Goal: Answer question/provide support: Share knowledge or assist other users

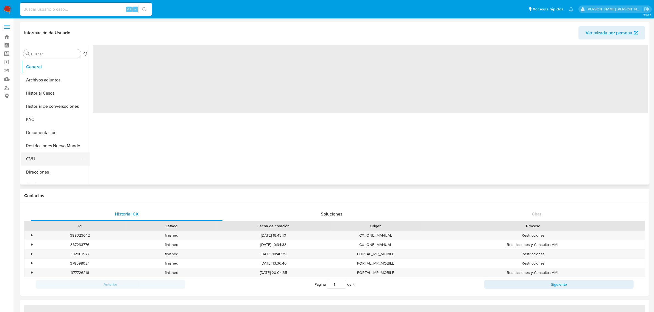
click at [46, 159] on button "CVU" at bounding box center [53, 159] width 64 height 13
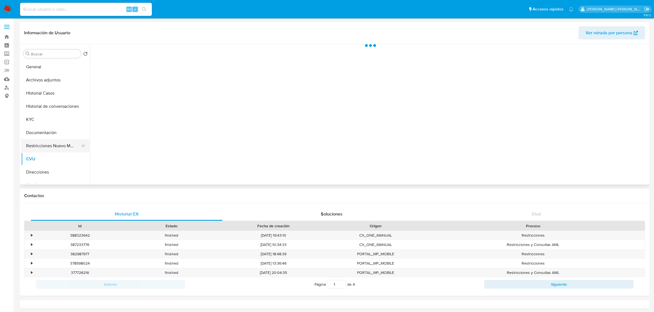
select select "10"
click at [47, 149] on button "Restricciones Nuevo Mundo" at bounding box center [53, 145] width 64 height 13
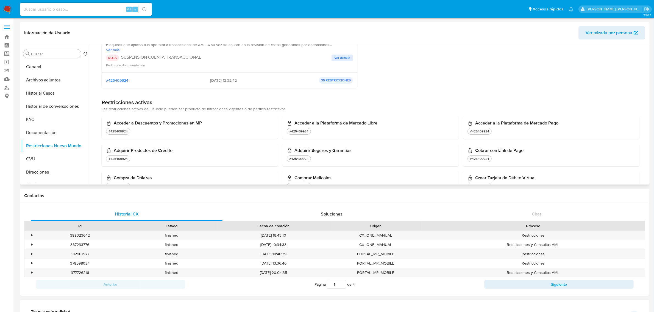
scroll to position [103, 0]
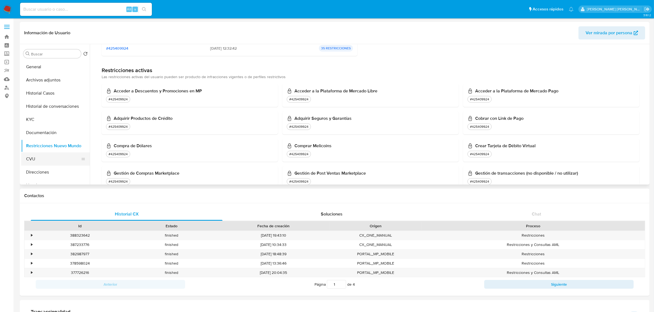
click at [50, 163] on button "CVU" at bounding box center [53, 159] width 64 height 13
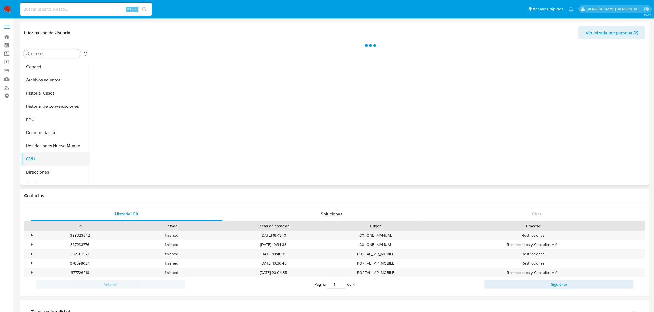
scroll to position [0, 0]
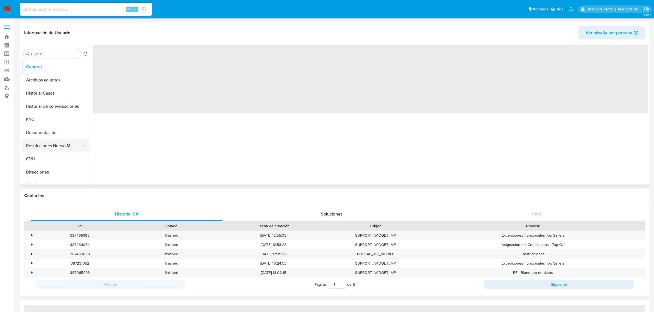
click at [54, 146] on button "Restricciones Nuevo Mundo" at bounding box center [53, 145] width 64 height 13
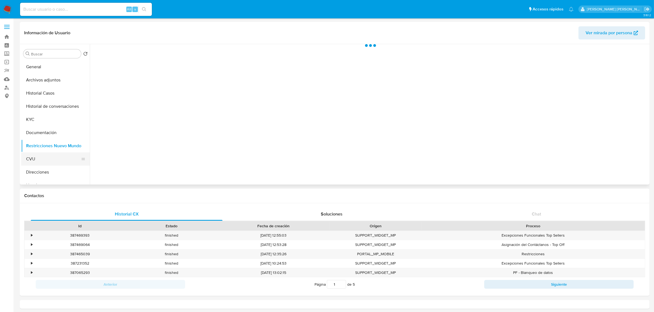
select select "10"
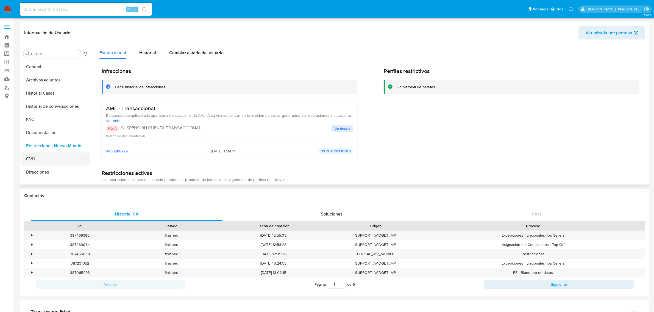
click at [43, 164] on button "CVU" at bounding box center [53, 159] width 64 height 13
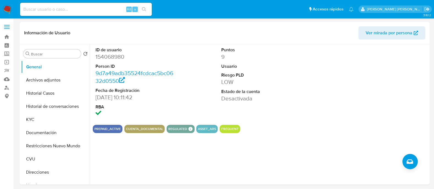
select select "10"
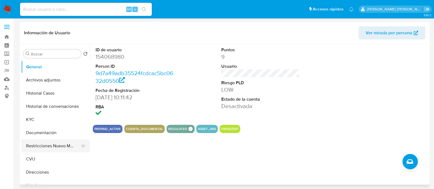
click at [42, 152] on button "Restricciones Nuevo Mundo" at bounding box center [53, 145] width 64 height 13
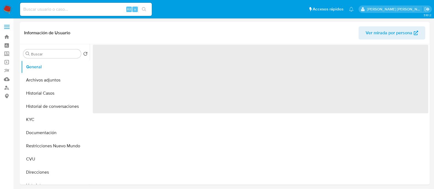
select select "10"
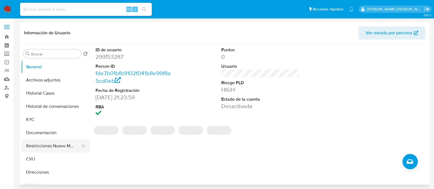
click at [51, 151] on button "Restricciones Nuevo Mundo" at bounding box center [53, 145] width 64 height 13
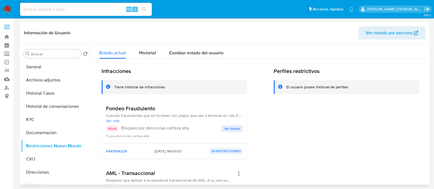
click at [142, 110] on h3 "Fondeo Fraudulento" at bounding box center [174, 108] width 137 height 7
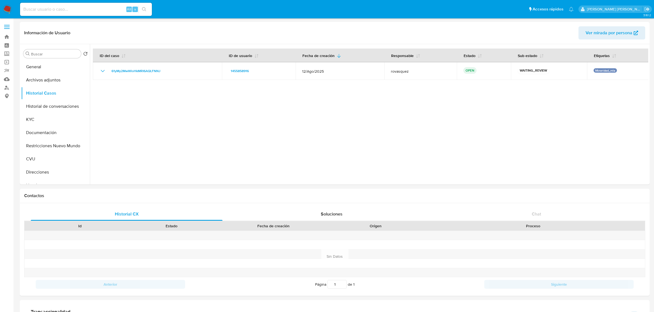
select select "10"
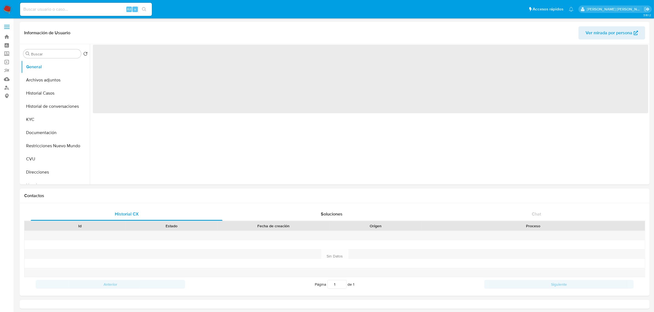
select select "10"
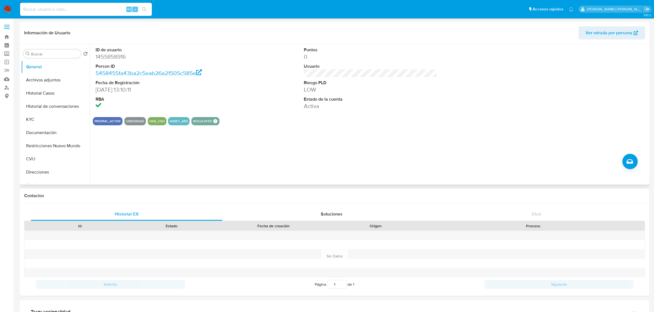
click at [288, 150] on div "ID de usuario 1455858916 Person ID 5458455fa43ba2c5eab26a21505c585e Fecha de Re…" at bounding box center [369, 114] width 558 height 141
drag, startPoint x: 41, startPoint y: 92, endPoint x: 203, endPoint y: 90, distance: 162.0
click at [40, 92] on button "Historial Casos" at bounding box center [55, 93] width 69 height 13
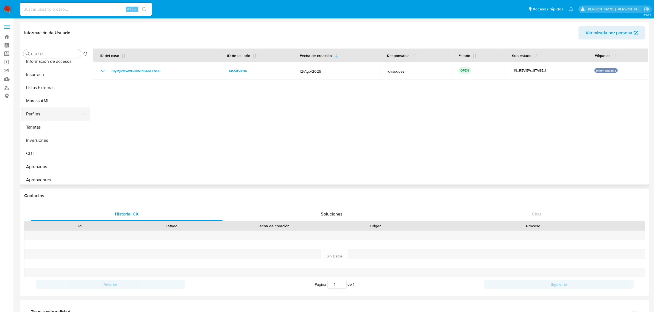
scroll to position [284, 0]
click at [53, 164] on button "Aprobados" at bounding box center [53, 164] width 64 height 13
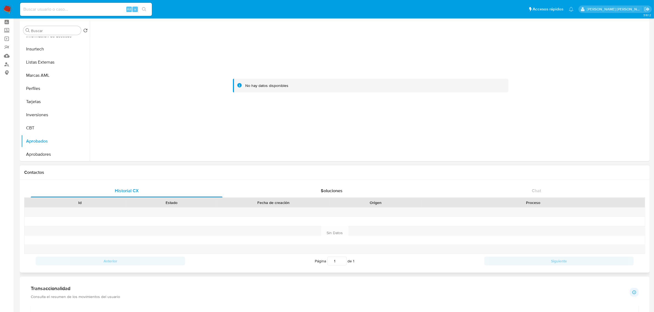
scroll to position [34, 0]
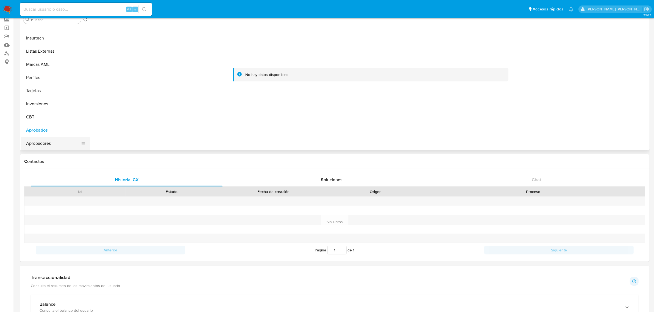
drag, startPoint x: 52, startPoint y: 144, endPoint x: 55, endPoint y: 142, distance: 4.1
click at [52, 143] on button "Aprobadores" at bounding box center [53, 143] width 64 height 13
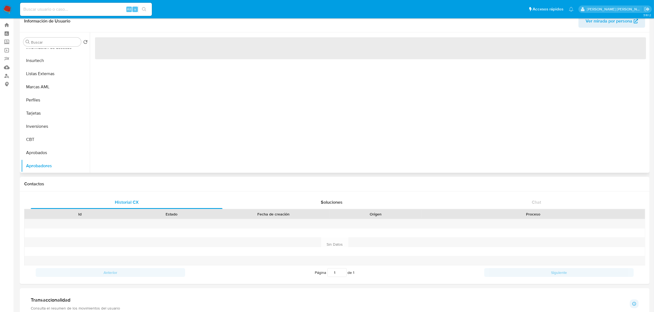
scroll to position [0, 0]
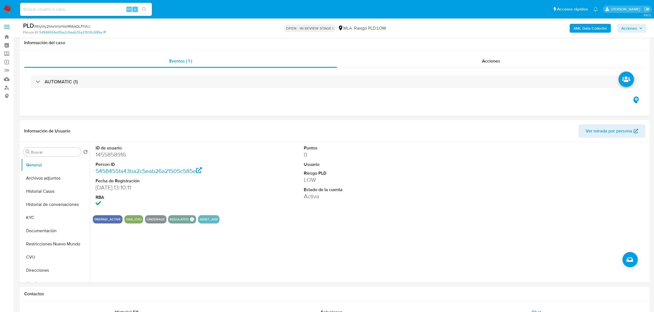
select select "10"
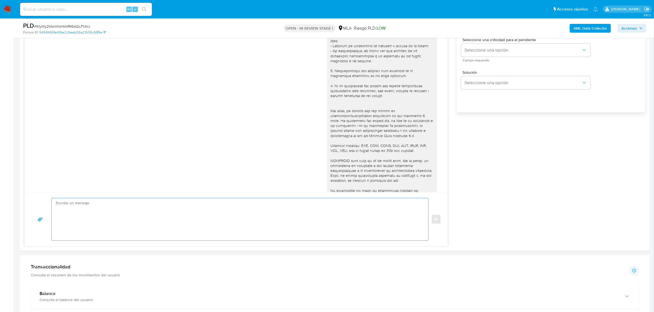
scroll to position [146, 0]
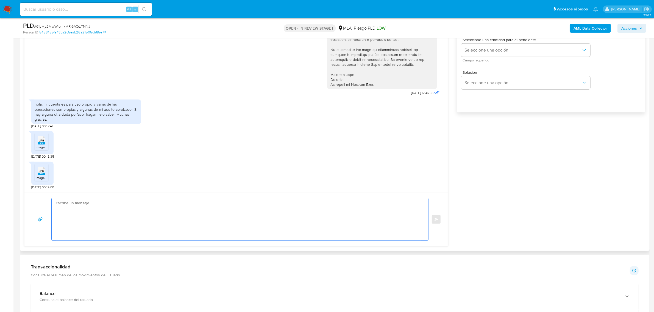
click at [121, 207] on textarea at bounding box center [238, 219] width 365 height 42
click at [103, 115] on div "hola, mi cuenta es para uso propio y varias de las operaciones son propias y al…" at bounding box center [86, 112] width 103 height 20
click at [150, 181] on div "JPG JPG image.jpg 21/08/2025 00:19:00" at bounding box center [235, 174] width 409 height 30
click at [109, 209] on textarea at bounding box center [238, 219] width 365 height 42
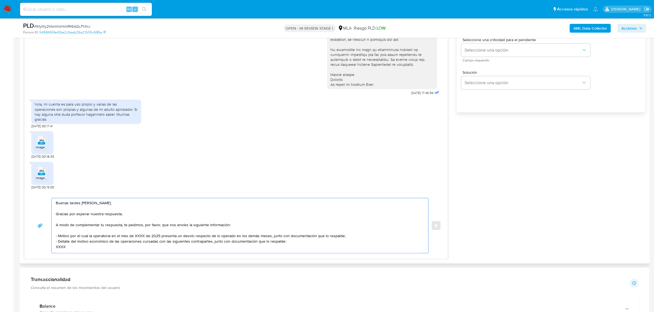
click at [184, 236] on textarea "Buenas tardes Claudio. Gracias por esperar nuestra respuesta. A modo de complem…" at bounding box center [238, 225] width 365 height 55
click at [110, 233] on textarea "Buenas tardes Claudio. Gracias por esperar nuestra respuesta. A modo de complem…" at bounding box center [238, 225] width 365 height 55
click at [80, 232] on textarea "Buenas tardes Claudio. Gracias por esperar nuestra respuesta. A modo de complem…" at bounding box center [238, 225] width 365 height 55
click at [127, 231] on textarea "Buenas tardes Claudio. Gracias por esperar nuestra respuesta. A modo de complem…" at bounding box center [238, 225] width 365 height 55
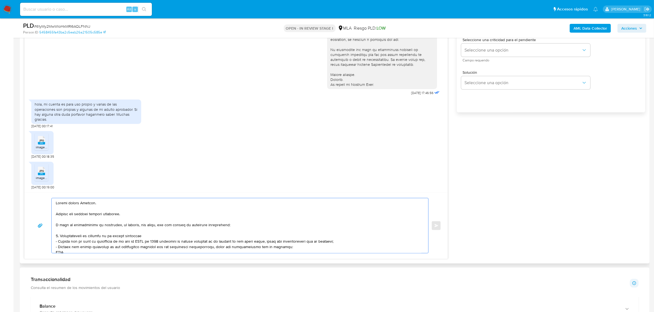
paste textarea "Nancy del Carmen Leiva"
paste textarea "Es importante que sepas que, en caso de no responder a lo solicitado o si lo pr…"
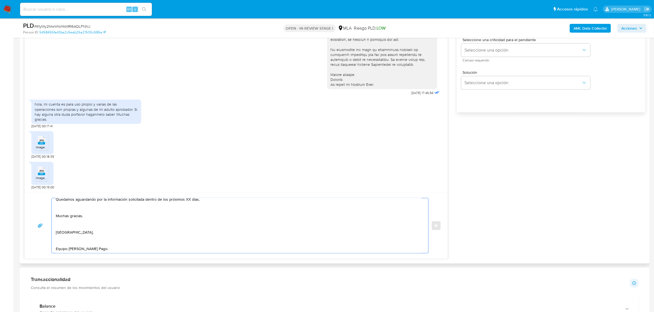
click at [72, 243] on textarea "Buenas tardes Claudio. Gracias por esperar nuestra respuesta. A modo de complem…" at bounding box center [238, 225] width 365 height 55
click at [61, 231] on textarea "Buenas tardes Claudio. Gracias por esperar nuestra respuesta. A modo de complem…" at bounding box center [238, 225] width 365 height 55
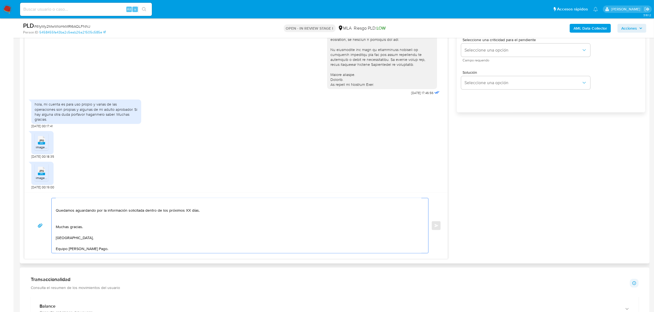
click at [74, 220] on textarea "Buenas tardes Claudio. Gracias por esperar nuestra respuesta. A modo de complem…" at bounding box center [238, 225] width 365 height 55
drag, startPoint x: 145, startPoint y: 217, endPoint x: 233, endPoint y: 214, distance: 87.9
click at [233, 214] on textarea "Buenas tardes Claudio. Gracias por esperar nuestra respuesta. A modo de complem…" at bounding box center [238, 225] width 365 height 55
click at [122, 212] on textarea "Buenas tardes Claudio. Gracias por esperar nuestra respuesta. A modo de complem…" at bounding box center [238, 225] width 365 height 55
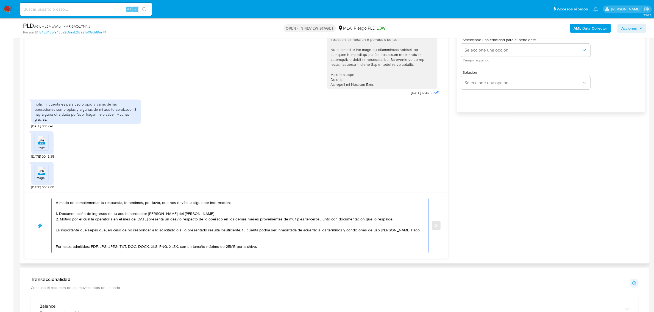
scroll to position [34, 0]
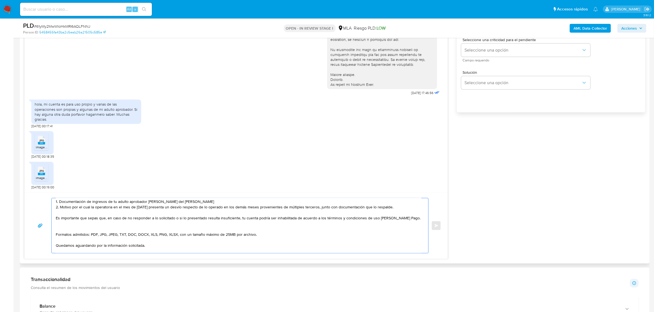
click at [68, 231] on textarea "Buenas tardes Claudio. Gracias por esperar nuestra respuesta. A modo de complem…" at bounding box center [238, 225] width 365 height 55
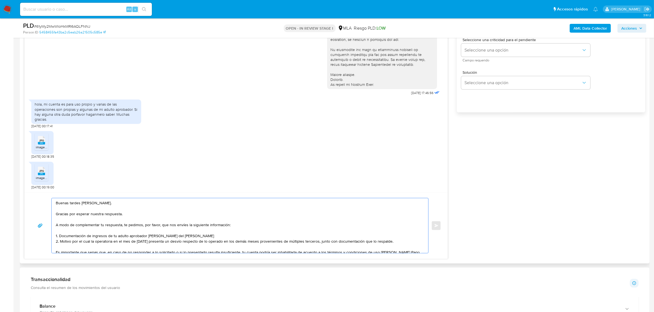
scroll to position [240, 0]
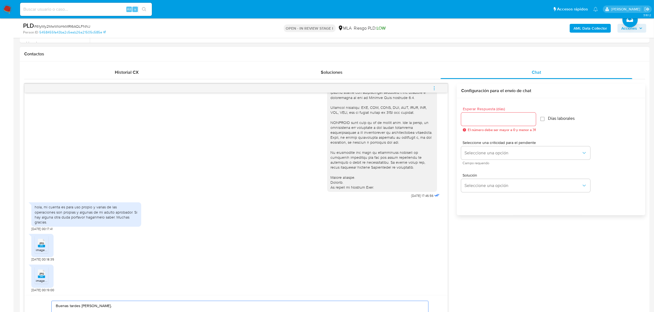
type textarea "Buenas tardes Claudio. Gracias por esperar nuestra respuesta. A modo de complem…"
click at [472, 124] on div at bounding box center [498, 119] width 75 height 13
click at [472, 122] on input "Esperar Respuesta (días)" at bounding box center [498, 119] width 75 height 7
type input "1"
click at [483, 153] on span "Seleccione una opción" at bounding box center [522, 152] width 117 height 5
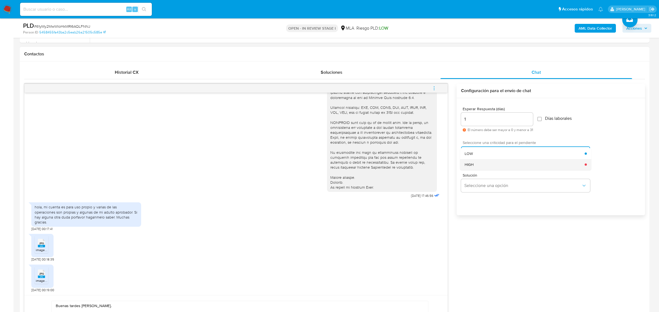
click at [483, 168] on div "HIGH" at bounding box center [524, 164] width 120 height 11
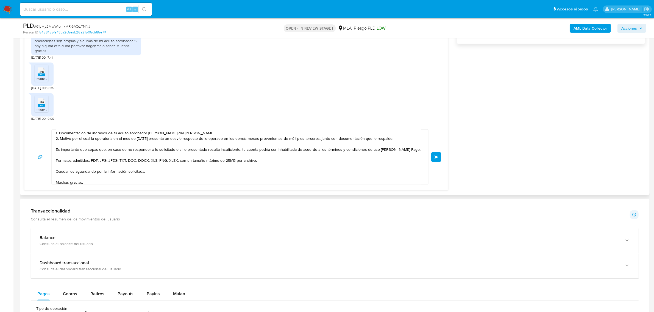
scroll to position [0, 0]
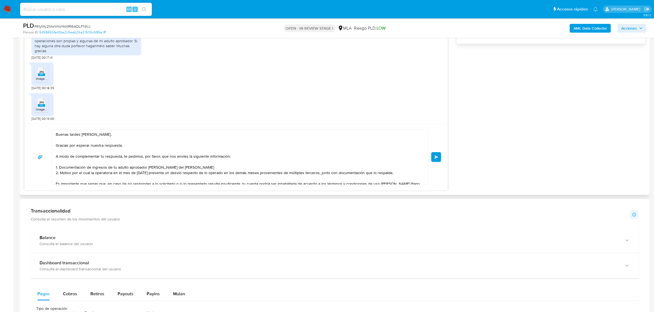
click at [198, 166] on textarea "Buenas tardes Claudio. Gracias por esperar nuestra respuesta. A modo de complem…" at bounding box center [238, 157] width 365 height 55
type textarea "Buenas tardes Claudio. Gracias por esperar nuestra respuesta. A modo de complem…"
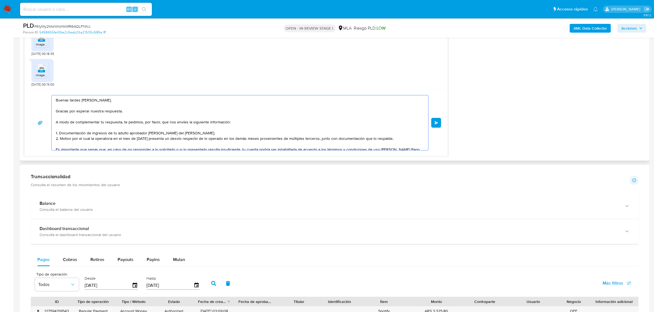
scroll to position [343, 0]
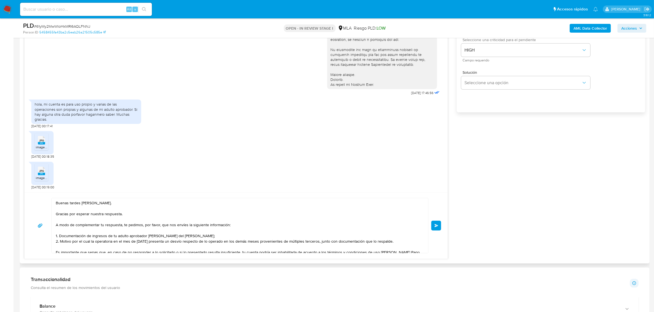
click at [434, 226] on span "Enviar" at bounding box center [436, 225] width 4 height 3
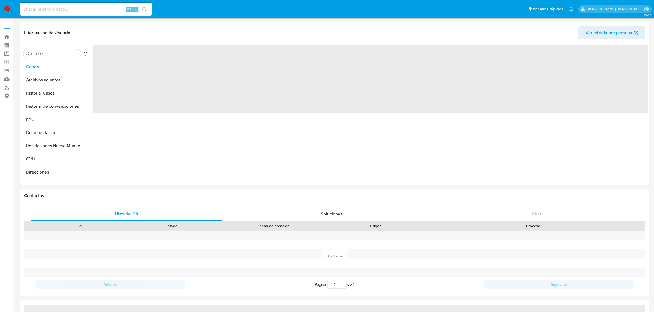
select select "10"
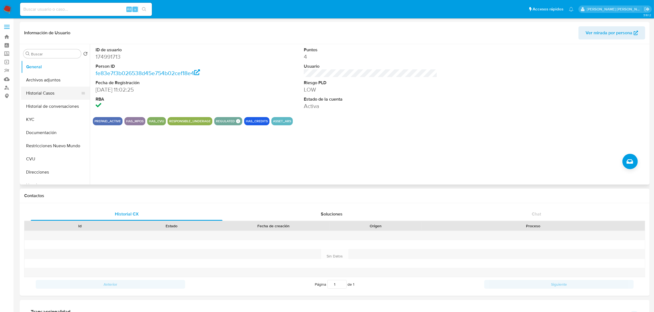
drag, startPoint x: 43, startPoint y: 116, endPoint x: 78, endPoint y: 91, distance: 43.3
click at [43, 116] on button "KYC" at bounding box center [55, 119] width 69 height 13
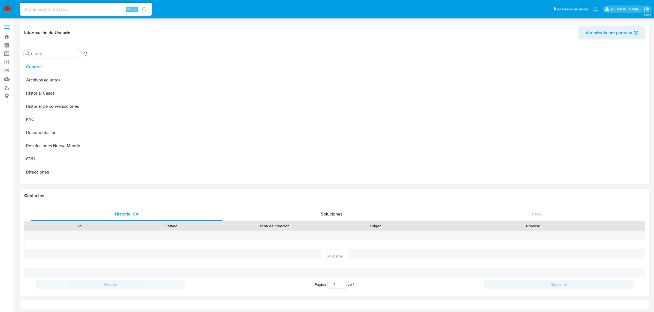
select select "10"
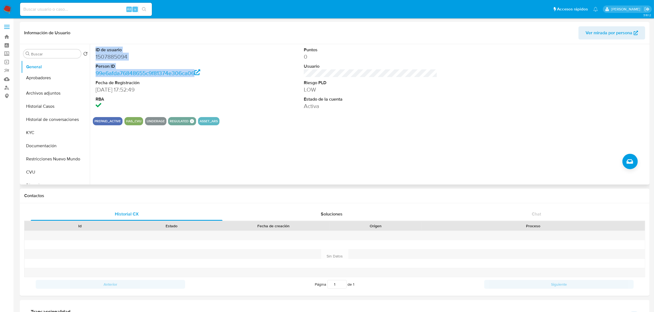
drag, startPoint x: 80, startPoint y: 179, endPoint x: 91, endPoint y: 79, distance: 100.2
click at [91, 79] on div "Buscar Volver al orden por defecto General Archivos adjuntos Historial Casos Hi…" at bounding box center [334, 114] width 627 height 141
click at [81, 81] on icon at bounding box center [83, 80] width 4 height 4
click at [47, 78] on button "Aprobadores" at bounding box center [53, 80] width 64 height 13
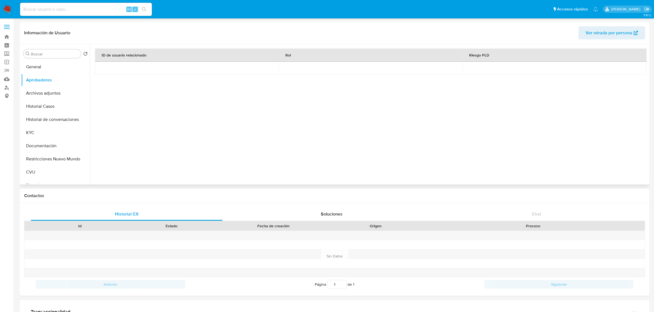
click at [131, 121] on div "ID de usuario relacionado Rol Riesgo PLD" at bounding box center [370, 101] width 551 height 104
click at [49, 106] on button "Historial Casos" at bounding box center [53, 106] width 64 height 13
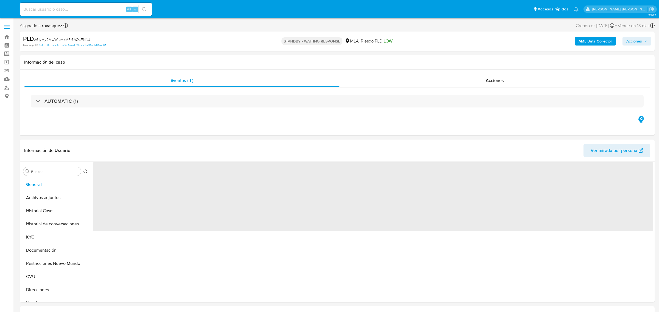
select select "10"
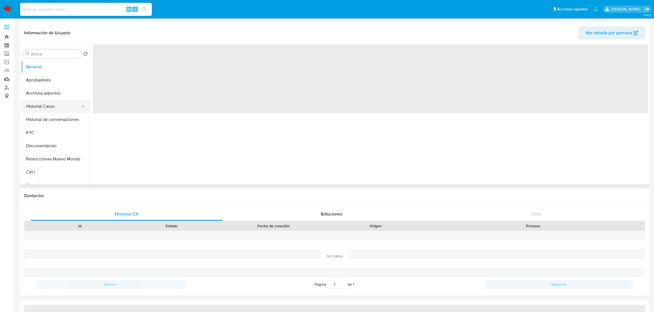
click at [56, 108] on button "Historial Casos" at bounding box center [53, 106] width 64 height 13
select select "10"
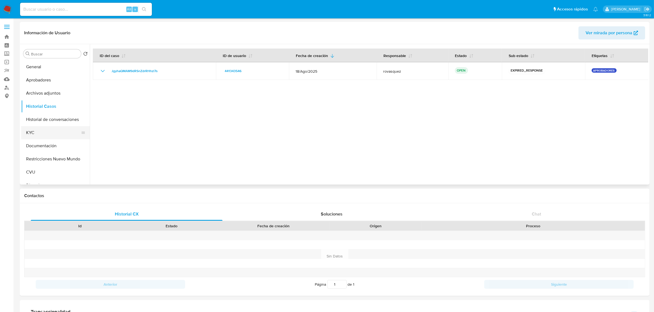
click at [47, 134] on button "KYC" at bounding box center [53, 132] width 64 height 13
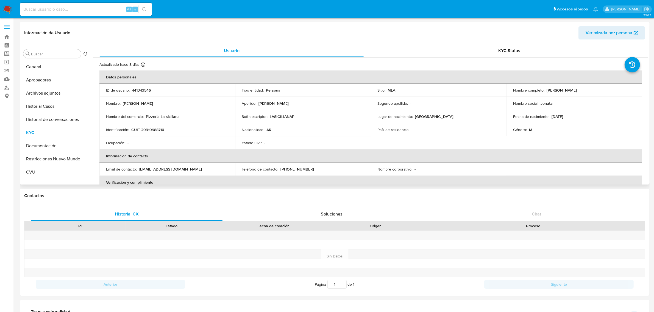
click at [152, 131] on p "CUIT 20310988716" at bounding box center [147, 129] width 33 height 5
click at [152, 127] on p "CUIT 20310988716" at bounding box center [147, 129] width 33 height 5
click at [147, 130] on p "CUIT 20310988716" at bounding box center [147, 129] width 33 height 5
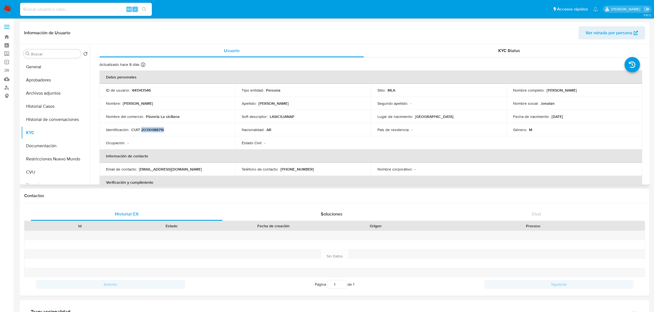
click at [147, 130] on p "CUIT 20310988716" at bounding box center [147, 129] width 33 height 5
copy p "20310988716"
click at [152, 129] on p "CUIT 20310988716" at bounding box center [147, 129] width 33 height 5
click at [44, 93] on button "Archivos adjuntos" at bounding box center [53, 93] width 64 height 13
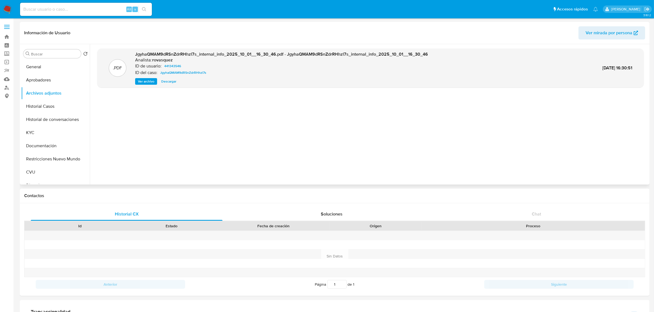
click at [144, 82] on span "Ver archivo" at bounding box center [146, 81] width 16 height 5
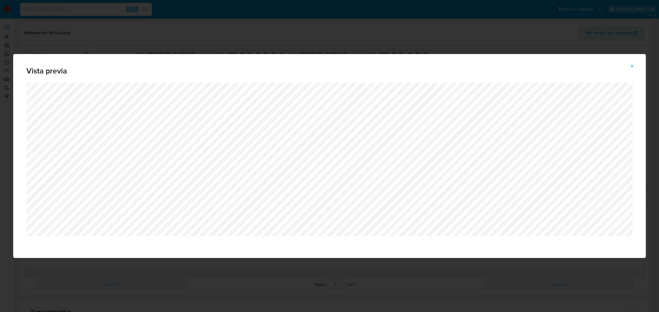
click at [631, 67] on icon "Attachment preview" at bounding box center [632, 66] width 2 height 2
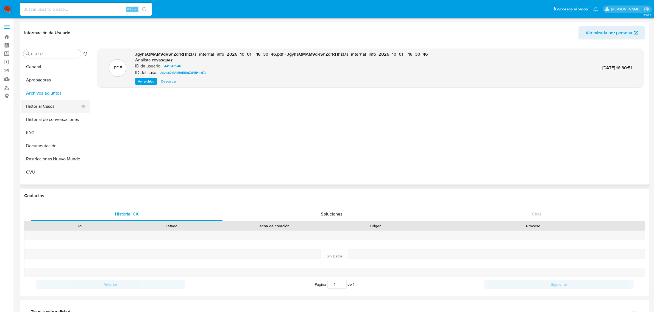
click at [54, 106] on button "Historial Casos" at bounding box center [53, 106] width 64 height 13
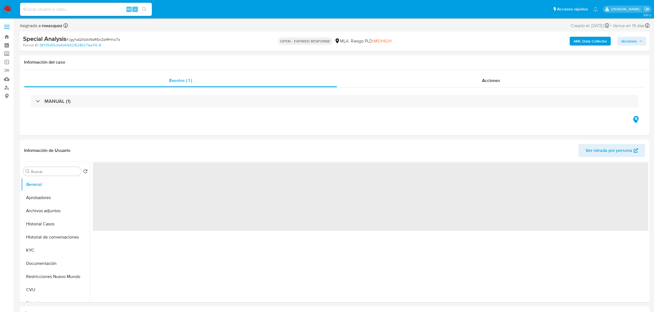
select select "10"
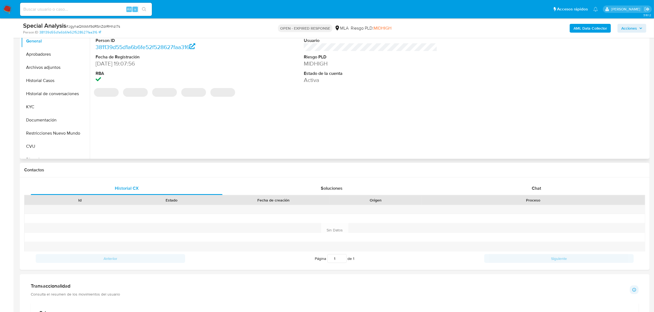
scroll to position [206, 0]
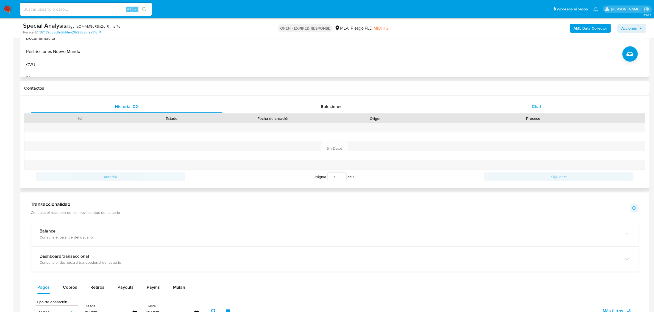
click at [529, 106] on div "Chat" at bounding box center [536, 106] width 192 height 13
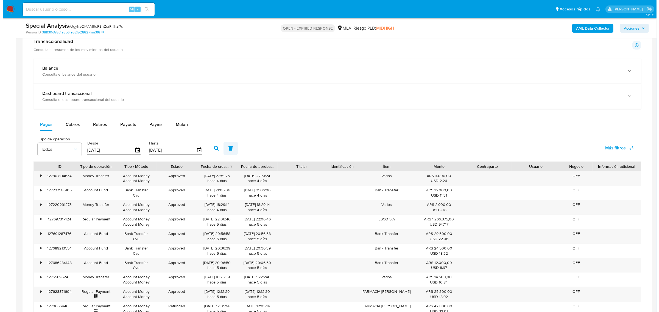
scroll to position [549, 0]
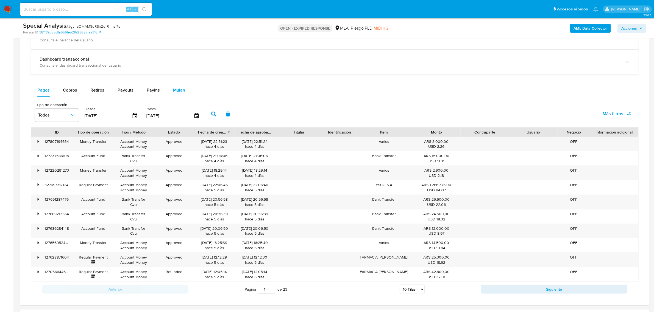
click at [176, 93] on span "Mulan" at bounding box center [179, 90] width 12 height 6
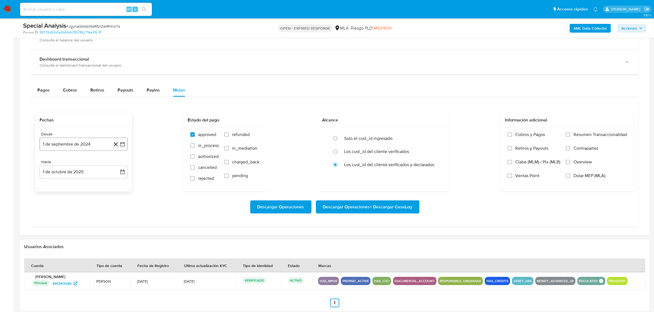
click at [123, 147] on icon "button" at bounding box center [122, 144] width 5 height 5
click at [117, 165] on icon "Mes siguiente" at bounding box center [117, 164] width 7 height 7
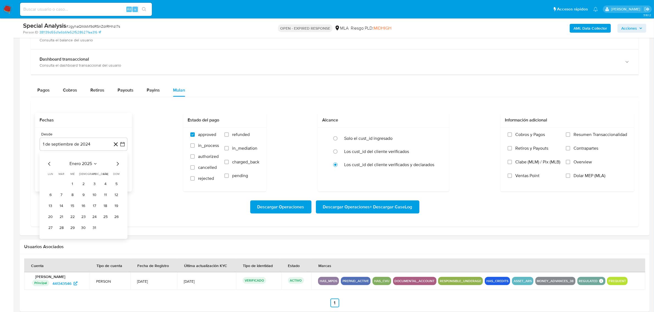
click at [117, 165] on icon "Mes siguiente" at bounding box center [117, 164] width 7 height 7
click at [61, 184] on button "1" at bounding box center [61, 184] width 9 height 9
click at [121, 172] on icon "button" at bounding box center [122, 171] width 5 height 5
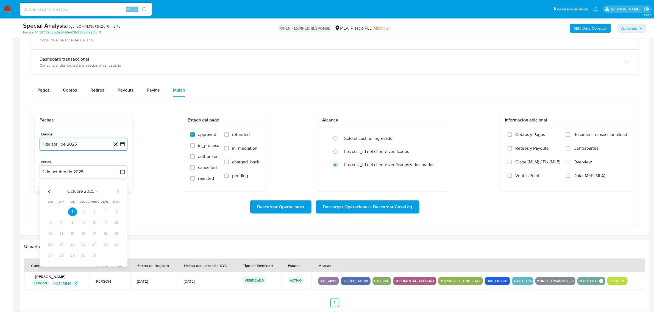
click at [50, 191] on icon "Mes anterior" at bounding box center [49, 191] width 7 height 7
click at [83, 256] on button "31" at bounding box center [83, 255] width 9 height 9
click at [146, 215] on div "Descargar Operaciones Descargar Operaciones + Descargar CaseLog" at bounding box center [334, 207] width 599 height 31
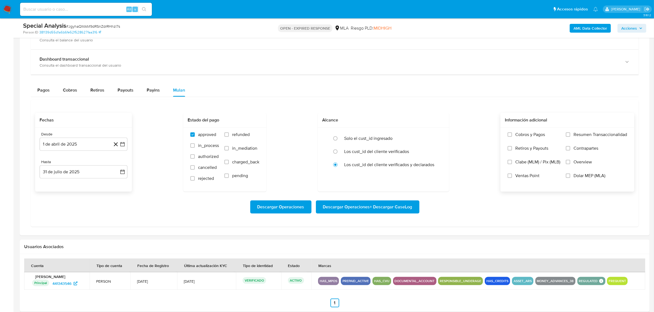
click at [589, 177] on span "Dolar MEP (MLA)" at bounding box center [589, 175] width 32 height 5
click at [570, 177] on input "Dolar MEP (MLA)" at bounding box center [567, 176] width 4 height 4
click at [374, 206] on span "Descargar Operaciones + Descargar CaseLog" at bounding box center [367, 207] width 89 height 12
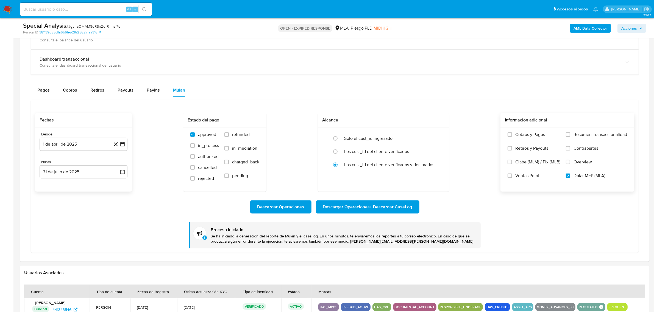
click at [588, 27] on b "AML Data Collector" at bounding box center [589, 28] width 33 height 9
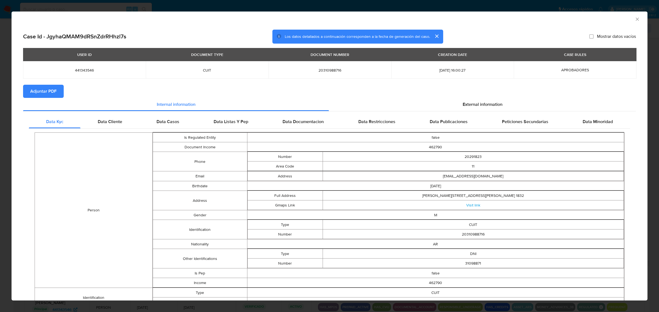
click at [55, 92] on span "Adjuntar PDF" at bounding box center [43, 91] width 26 height 12
click at [471, 103] on span "External information" at bounding box center [482, 105] width 40 height 6
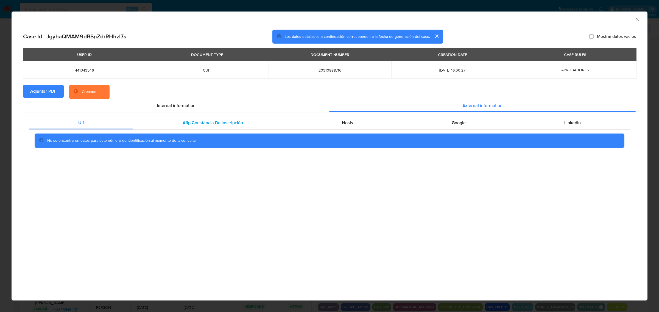
click at [208, 120] on span "Afip Constancia De Inscripción" at bounding box center [213, 123] width 60 height 6
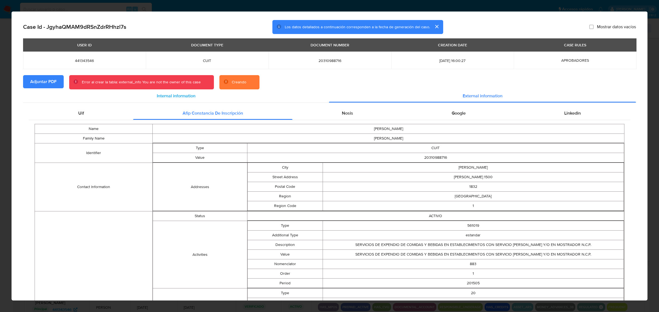
scroll to position [0, 0]
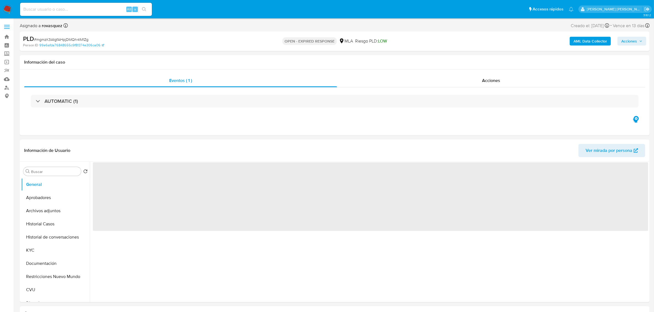
select select "10"
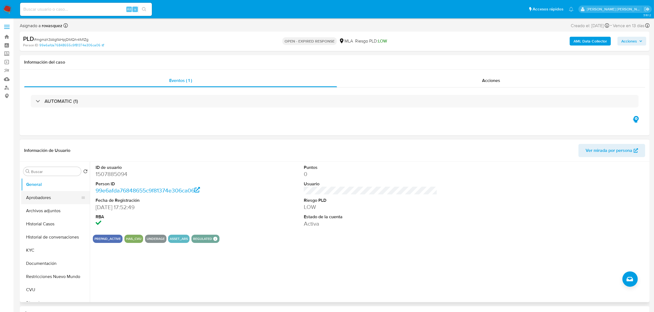
click at [47, 199] on button "Aprobadores" at bounding box center [53, 197] width 64 height 13
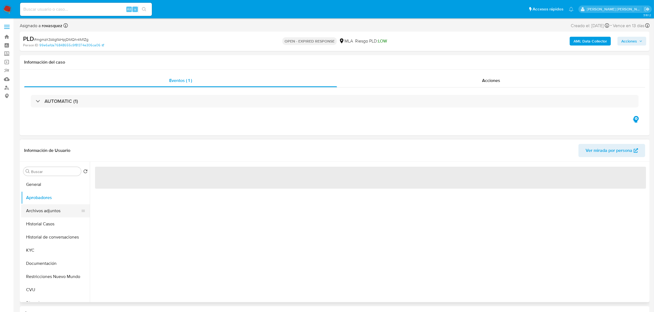
click at [48, 206] on button "Archivos adjuntos" at bounding box center [53, 210] width 64 height 13
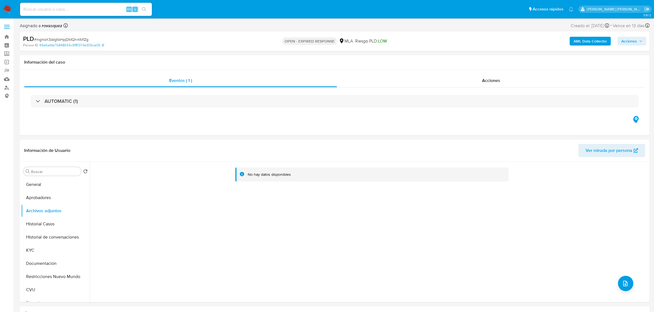
click at [584, 45] on b "AML Data Collector" at bounding box center [589, 41] width 33 height 9
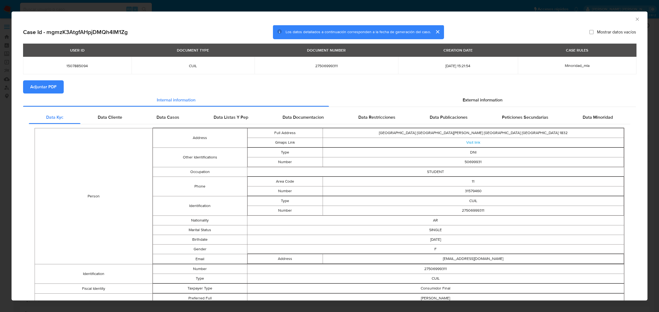
click at [54, 88] on span "Adjuntar PDF" at bounding box center [43, 87] width 26 height 12
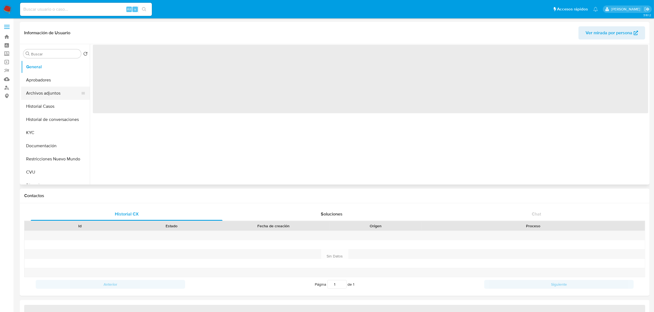
click at [52, 95] on button "Archivos adjuntos" at bounding box center [53, 93] width 64 height 13
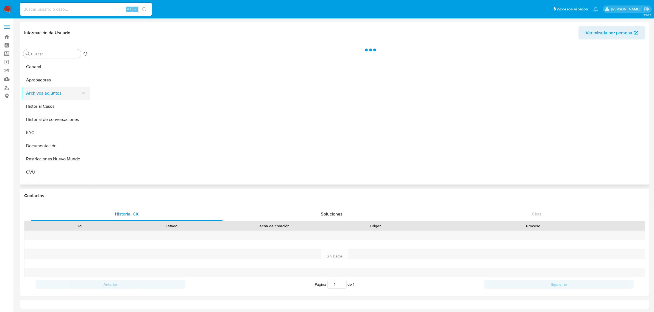
select select "10"
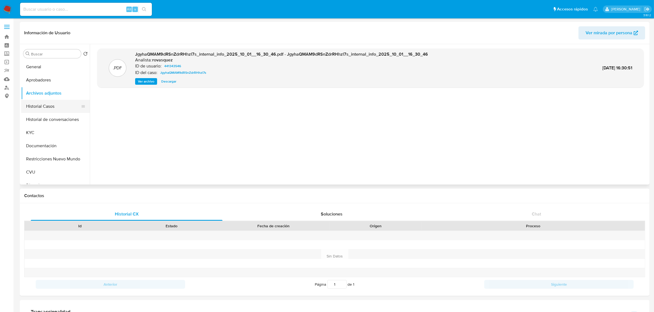
click at [42, 108] on button "Historial Casos" at bounding box center [53, 106] width 64 height 13
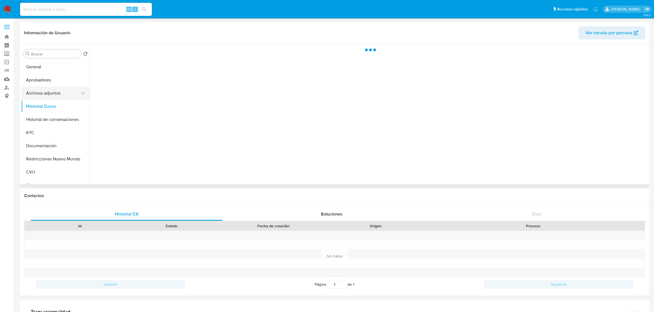
click at [45, 92] on button "Archivos adjuntos" at bounding box center [53, 93] width 64 height 13
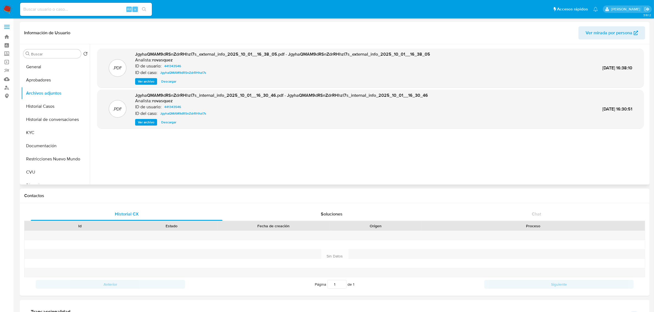
click at [140, 82] on span "Ver archivo" at bounding box center [146, 81] width 16 height 5
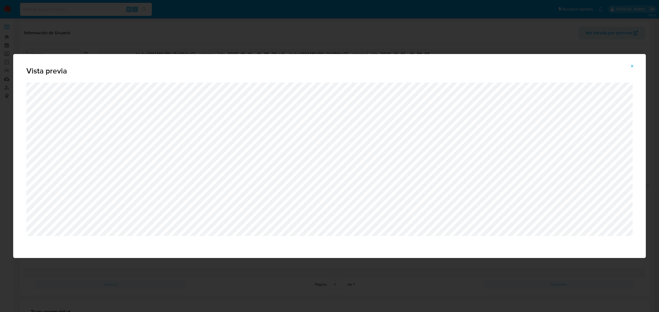
click at [628, 67] on button "Attachment preview" at bounding box center [632, 66] width 12 height 9
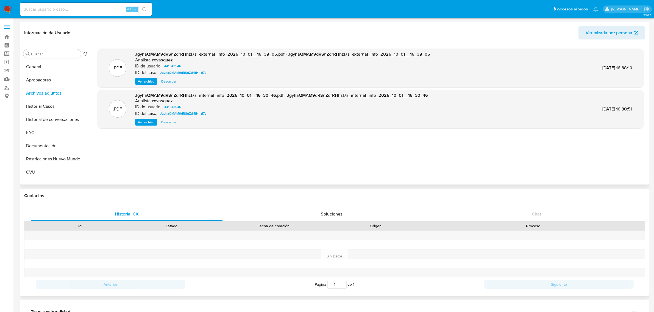
click at [265, 204] on div "Historial CX Soluciones Chat Id Estado Fecha de creación Origen Proceso Anterio…" at bounding box center [334, 249] width 629 height 93
click at [257, 170] on div ".PDF JgyhaQMAM9dRSnZdrRHhzl7s_external_info_2025_10_01__16_38_05.pdf - JgyhaQMA…" at bounding box center [370, 115] width 546 height 132
click at [48, 130] on button "KYC" at bounding box center [53, 132] width 64 height 13
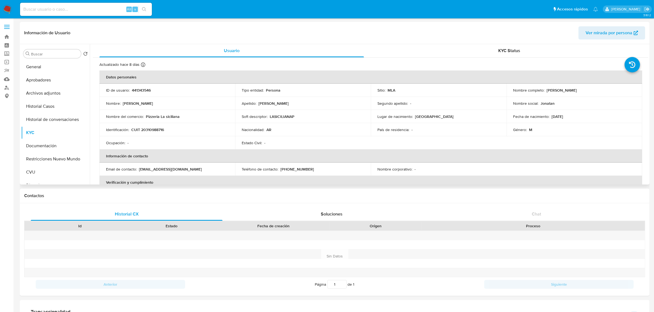
drag, startPoint x: 543, startPoint y: 91, endPoint x: 589, endPoint y: 92, distance: 46.4
click at [589, 92] on div "Nombre completo : Jonatan Eduardo Diaz" at bounding box center [574, 90] width 122 height 5
copy div "[PERSON_NAME]"
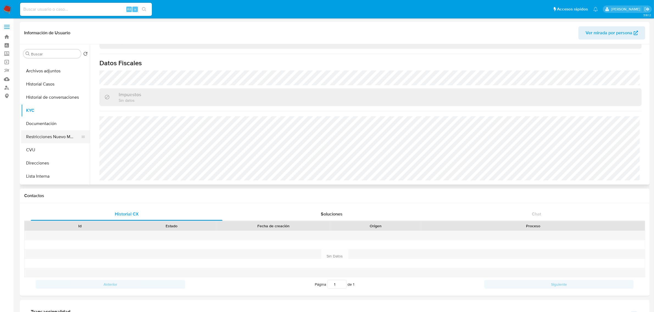
scroll to position [34, 0]
click at [44, 152] on button "Direcciones" at bounding box center [55, 151] width 69 height 13
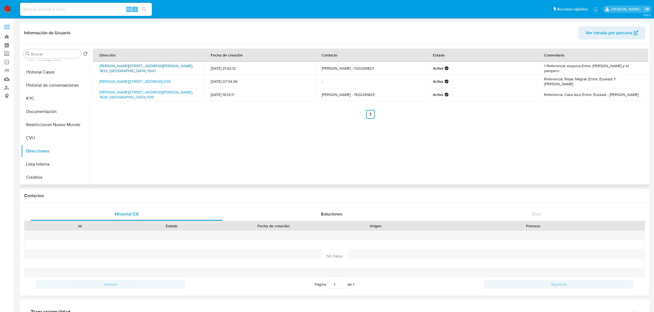
click at [147, 65] on link "Bruno Tavano 1500, Lomas De Zamora, Buenos Aires, 1832, Argentina 1500" at bounding box center [145, 68] width 93 height 10
drag, startPoint x: 139, startPoint y: 71, endPoint x: 100, endPoint y: 66, distance: 39.9
click at [100, 66] on td "Bruno Tavano 1500, Lomas De Zamora, Buenos Aires, 1832, Argentina 1500" at bounding box center [148, 68] width 111 height 13
copy link "Bruno Tavano 1500, Lomas De Zamora, Buenos Aires, 1832, Argentina 1500"
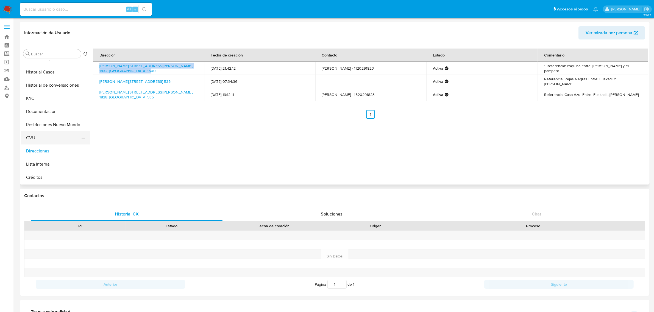
click at [43, 139] on button "CVU" at bounding box center [53, 137] width 64 height 13
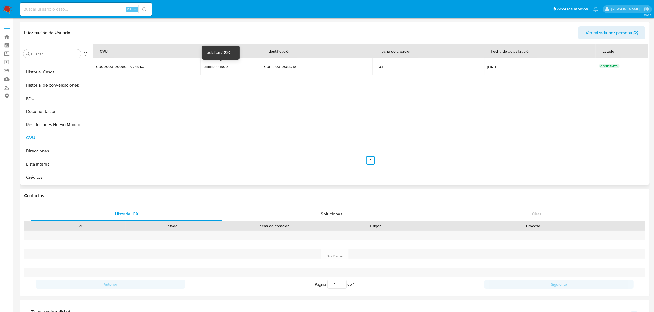
click at [228, 65] on div "lasiciliana1500" at bounding box center [220, 66] width 35 height 5
click at [218, 65] on div "lasiciliana1500" at bounding box center [220, 66] width 35 height 5
click at [41, 155] on button "Direcciones" at bounding box center [53, 151] width 64 height 13
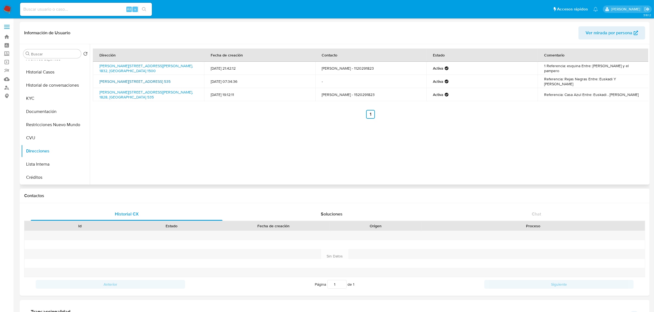
click at [170, 79] on link "Mar Del Plata 535, Buenos Aires, Buenos Aires, 1832, Argentina 535" at bounding box center [134, 81] width 71 height 5
click at [49, 106] on button "Documentación" at bounding box center [53, 111] width 64 height 13
click at [47, 100] on button "KYC" at bounding box center [53, 98] width 64 height 13
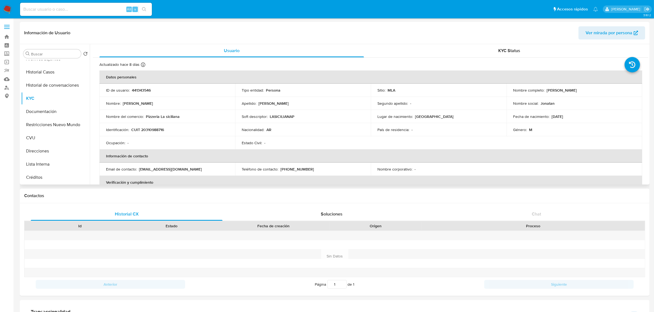
click at [546, 91] on p "Jonatan Eduardo Diaz" at bounding box center [561, 90] width 30 height 5
click at [543, 91] on div "Nombre completo : Jonatan Eduardo Diaz" at bounding box center [574, 90] width 122 height 5
drag, startPoint x: 545, startPoint y: 91, endPoint x: 592, endPoint y: 91, distance: 46.9
click at [592, 91] on div "Nombre completo : Jonatan Eduardo Diaz" at bounding box center [574, 90] width 122 height 5
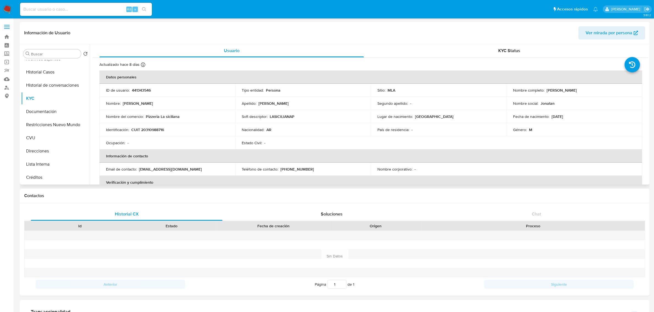
copy p "Jonatan Eduardo Diaz"
click at [153, 128] on p "CUIT 20310988716" at bounding box center [147, 129] width 33 height 5
copy p "20310988716"
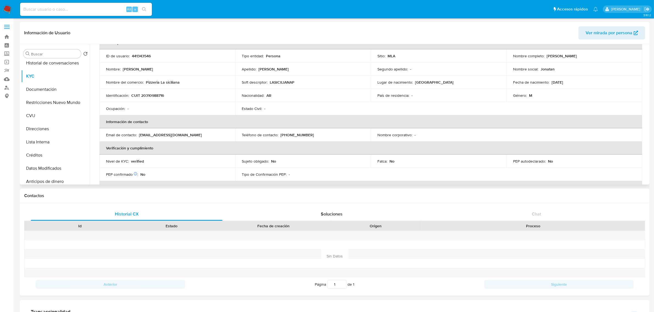
scroll to position [34, 0]
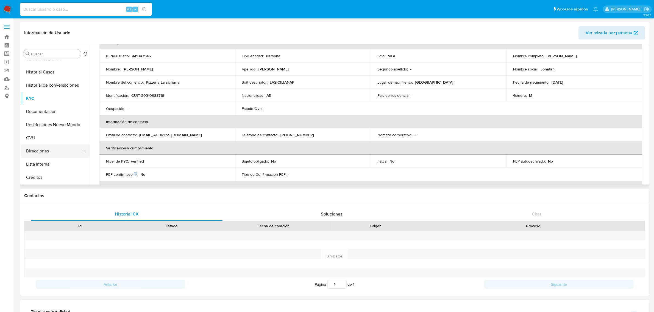
click at [57, 147] on button "Direcciones" at bounding box center [53, 151] width 64 height 13
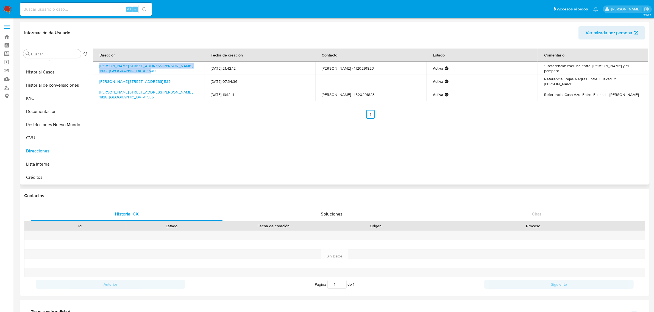
drag, startPoint x: 146, startPoint y: 72, endPoint x: 98, endPoint y: 66, distance: 48.4
click at [98, 66] on td "Bruno Tavano 1500, Lomas De Zamora, Buenos Aires, 1832, Argentina 1500" at bounding box center [148, 68] width 111 height 13
copy link "Bruno Tavano 1500, Lomas De Zamora, Buenos Aires, 1832, Argentina 1500"
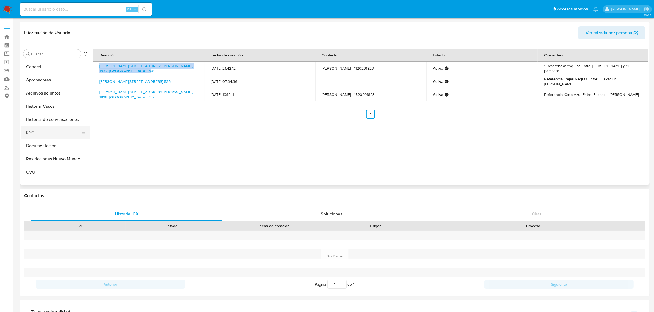
click at [47, 132] on button "KYC" at bounding box center [53, 132] width 64 height 13
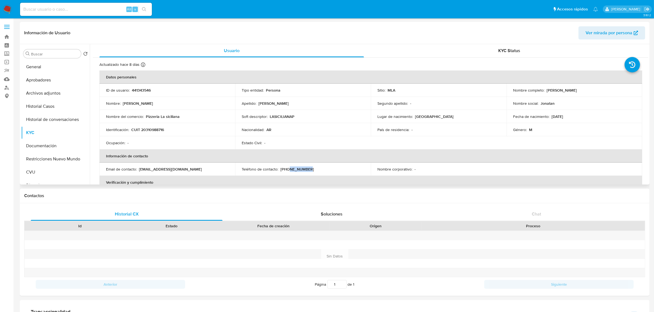
drag, startPoint x: 284, startPoint y: 169, endPoint x: 308, endPoint y: 169, distance: 23.6
click at [308, 169] on div "Teléfono de contacto : (11) 20291823" at bounding box center [303, 169] width 122 height 5
click at [323, 169] on div "Teléfono de contacto : (11) 20291823" at bounding box center [303, 169] width 122 height 5
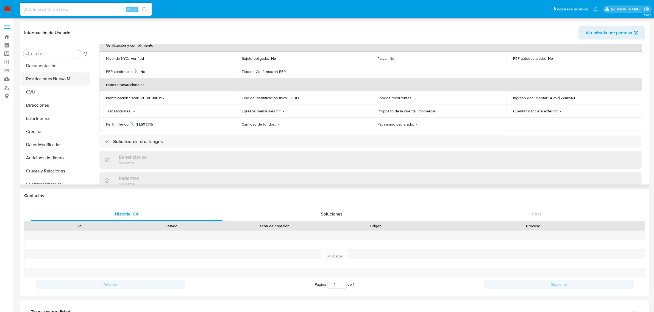
scroll to position [69, 0]
click at [48, 120] on button "Direcciones" at bounding box center [53, 116] width 64 height 13
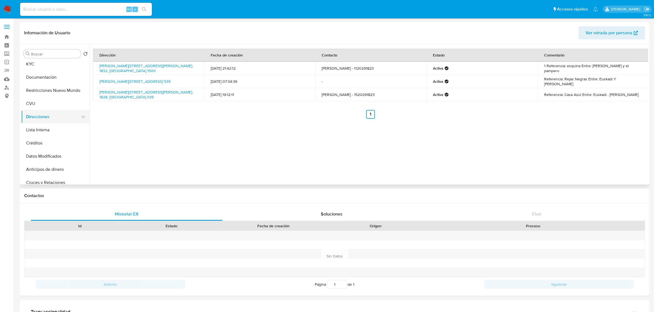
scroll to position [0, 0]
click at [43, 132] on button "KYC" at bounding box center [53, 132] width 64 height 13
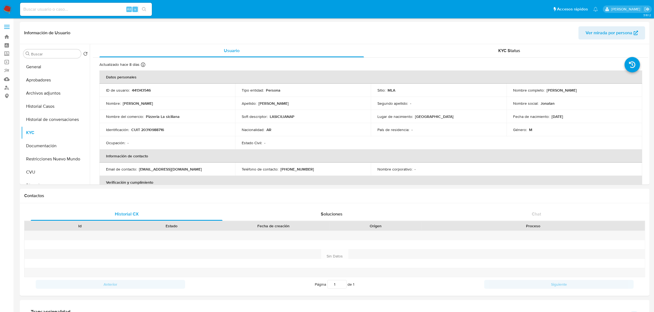
drag, startPoint x: 544, startPoint y: 91, endPoint x: 584, endPoint y: 91, distance: 40.1
click at [584, 91] on div "Nombre completo : Jonatan Eduardo Diaz" at bounding box center [574, 90] width 122 height 5
copy p "Jonatan Eduardo Diaz"
click at [153, 131] on p "CUIT 20310988716" at bounding box center [147, 129] width 33 height 5
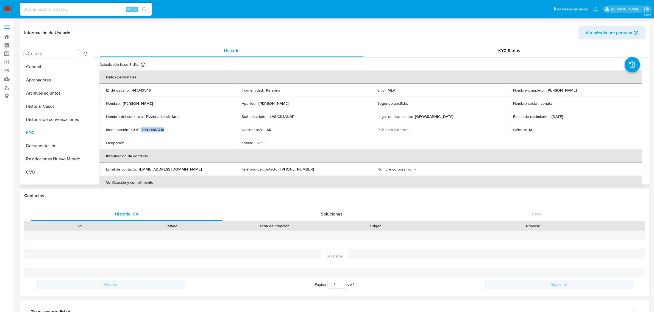
copy p "20310988716"
click at [55, 126] on button "Restricciones Nuevo Mundo" at bounding box center [53, 124] width 64 height 13
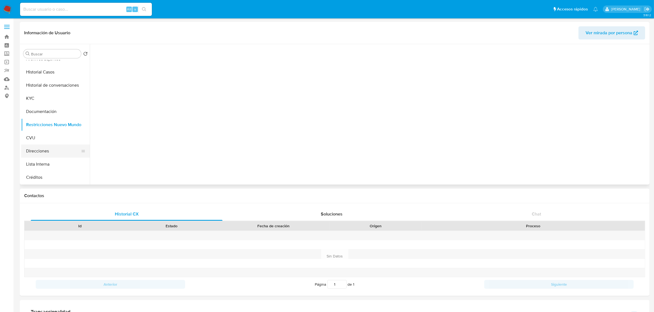
click at [53, 151] on button "Direcciones" at bounding box center [53, 151] width 64 height 13
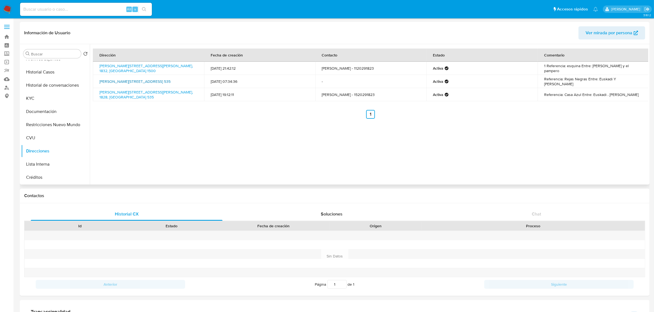
drag, startPoint x: 133, startPoint y: 84, endPoint x: 99, endPoint y: 80, distance: 33.8
click at [99, 80] on td "Mar Del Plata 535, Buenos Aires, Buenos Aires, 1832, Argentina 535" at bounding box center [148, 81] width 111 height 13
copy link "Mar Del Plata 535, Buenos Aires, Buenos Aires, 1832, Argentina 535"
click at [39, 97] on button "KYC" at bounding box center [53, 98] width 64 height 13
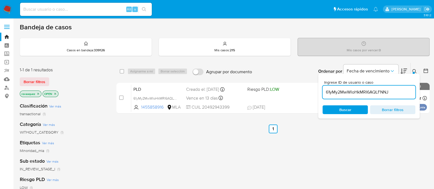
click at [352, 94] on input "61yMy2MwWloHkMRI6AQLFNNJ" at bounding box center [369, 92] width 93 height 7
paste input "JgyhaQMAM9dRSnZdrRHhzl7s"
type input "JgyhaQMAM9dRSnZdrRHhzl7s"
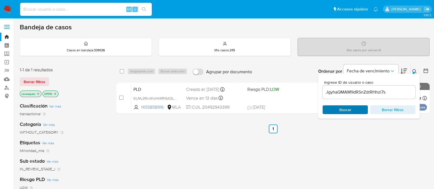
click at [346, 109] on span "Buscar" at bounding box center [345, 109] width 12 height 9
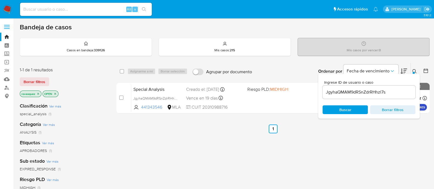
click at [122, 98] on input "checkbox" at bounding box center [121, 98] width 4 height 4
checkbox input "true"
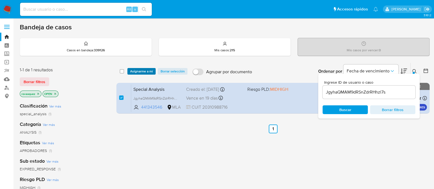
click at [148, 72] on span "Asignarme a mí" at bounding box center [141, 71] width 23 height 5
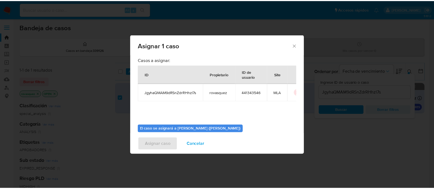
scroll to position [28, 0]
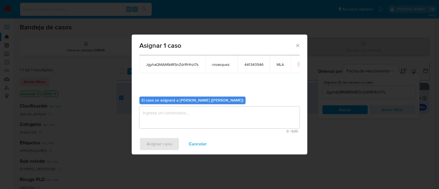
click at [176, 122] on textarea "assign-modal" at bounding box center [219, 117] width 160 height 22
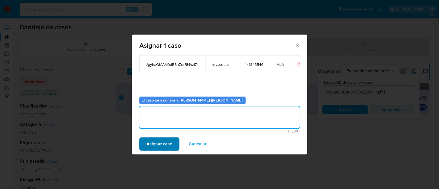
type textarea "."
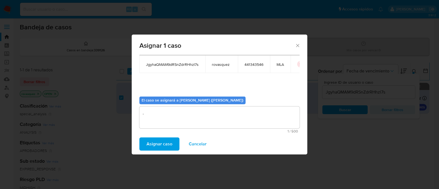
click at [164, 145] on span "Asignar caso" at bounding box center [160, 144] width 26 height 12
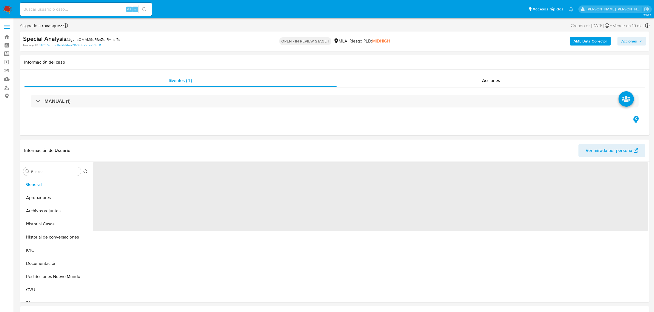
click at [586, 48] on div "AML Data Collector Acciones" at bounding box center [543, 41] width 206 height 13
click at [589, 43] on b "AML Data Collector" at bounding box center [589, 41] width 33 height 9
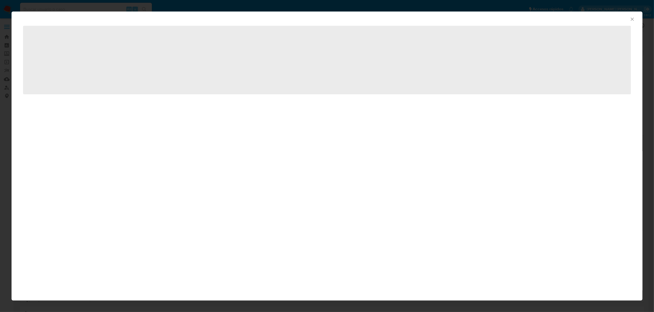
select select "10"
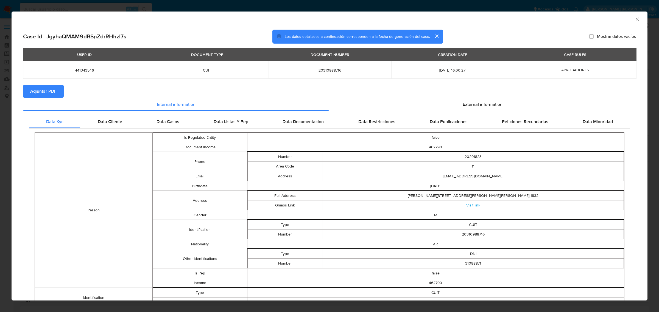
click at [52, 89] on span "Adjuntar PDF" at bounding box center [43, 91] width 26 height 12
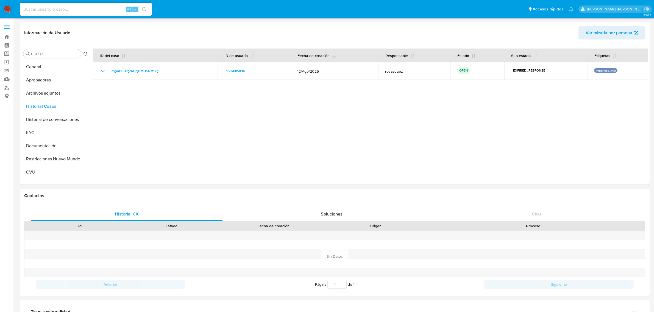
select select "10"
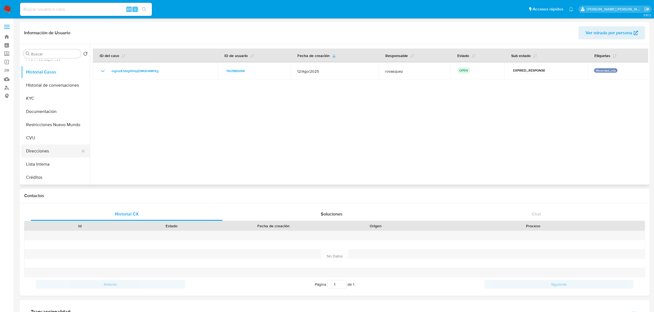
click at [43, 149] on button "Direcciones" at bounding box center [53, 151] width 64 height 13
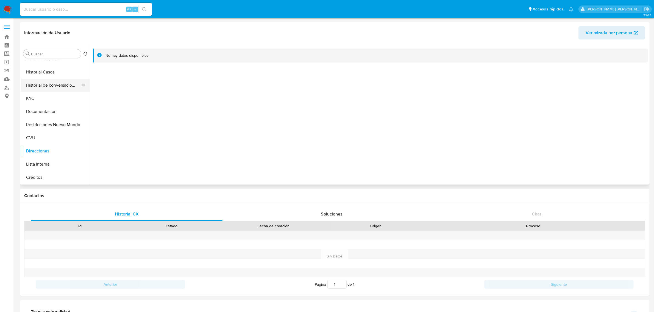
click at [33, 91] on button "Historial de conversaciones" at bounding box center [53, 85] width 64 height 13
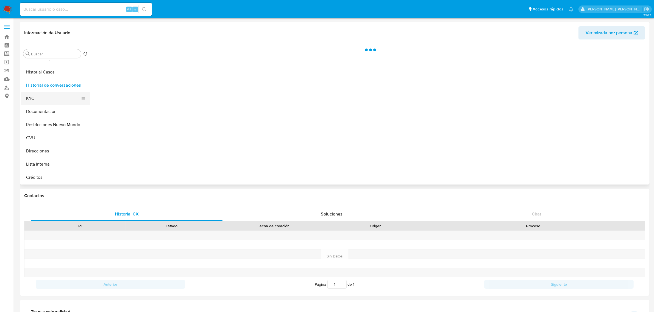
click at [41, 96] on button "KYC" at bounding box center [53, 98] width 64 height 13
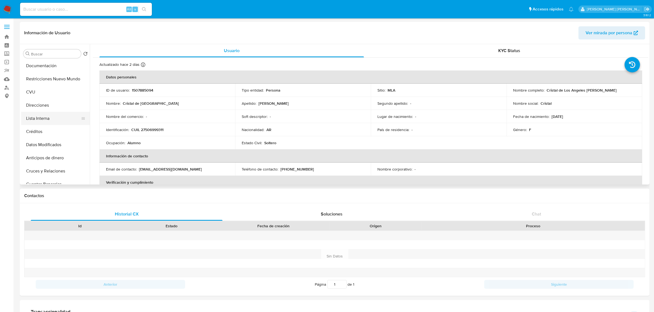
scroll to position [103, 0]
click at [43, 69] on button "CVU" at bounding box center [53, 69] width 64 height 13
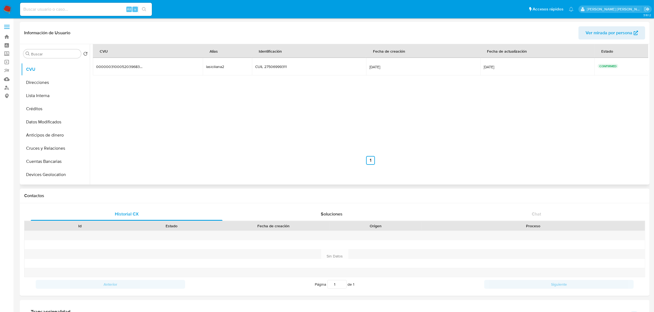
click at [207, 70] on td "lasiciliana2 lasiciliana2" at bounding box center [227, 67] width 49 height 18
click at [211, 69] on div "lasiciliana2" at bounding box center [223, 66] width 35 height 5
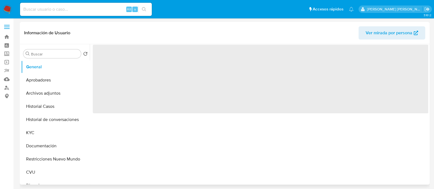
select select "10"
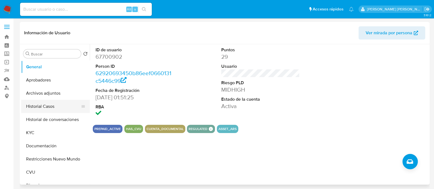
click at [49, 112] on button "Historial Casos" at bounding box center [53, 106] width 64 height 13
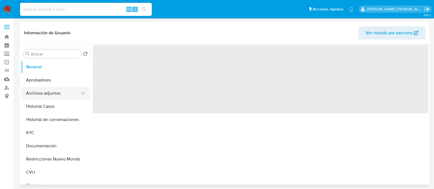
select select "10"
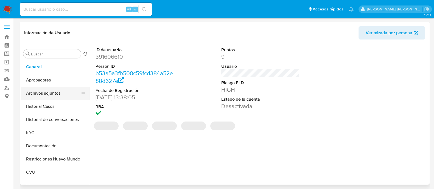
click at [54, 94] on button "Archivos adjuntos" at bounding box center [53, 93] width 64 height 13
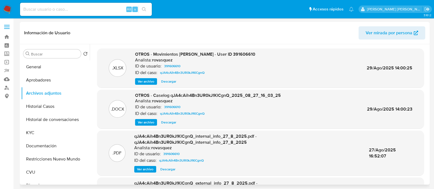
click at [151, 121] on span "Ver archivo" at bounding box center [146, 122] width 16 height 5
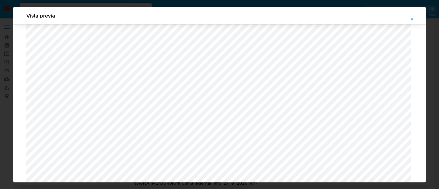
scroll to position [572, 0]
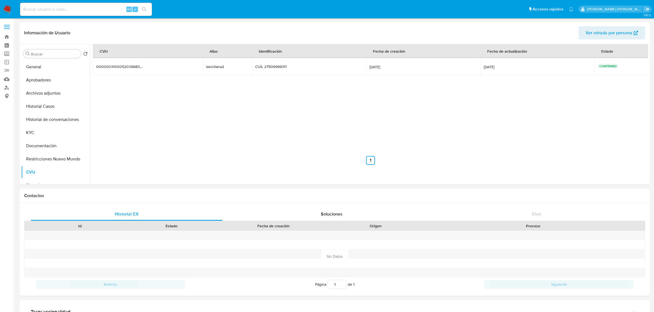
select select "10"
click at [52, 128] on button "KYC" at bounding box center [53, 132] width 64 height 13
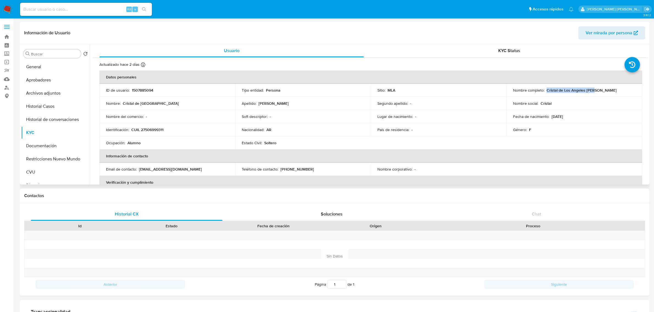
drag, startPoint x: 545, startPoint y: 91, endPoint x: 593, endPoint y: 91, distance: 48.6
click at [593, 91] on div "Nombre completo : Cristal de Los Angeles Diaz" at bounding box center [574, 90] width 122 height 5
copy p "Cristal de Los Angeles Diaz"
click at [153, 129] on p "CUIL 27506999311" at bounding box center [147, 129] width 32 height 5
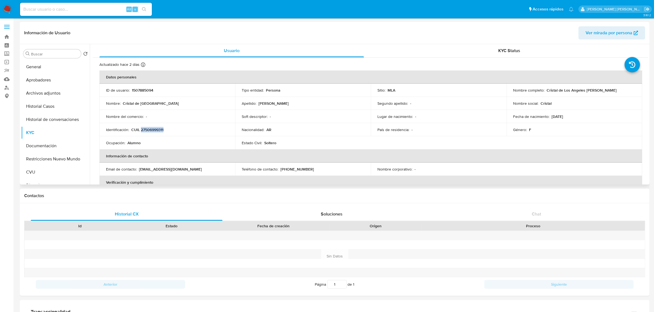
copy p "27506999311"
click at [43, 146] on button "Documentación" at bounding box center [53, 145] width 64 height 13
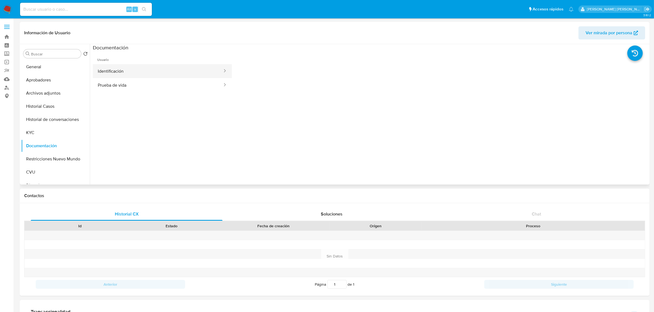
click at [169, 73] on button "Identificación" at bounding box center [158, 71] width 130 height 14
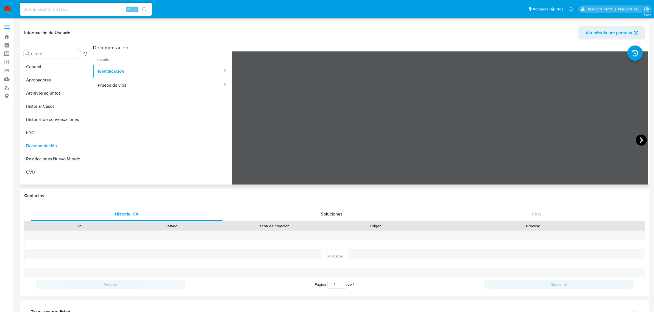
click at [638, 140] on icon at bounding box center [640, 140] width 11 height 11
click at [51, 135] on button "KYC" at bounding box center [53, 132] width 64 height 13
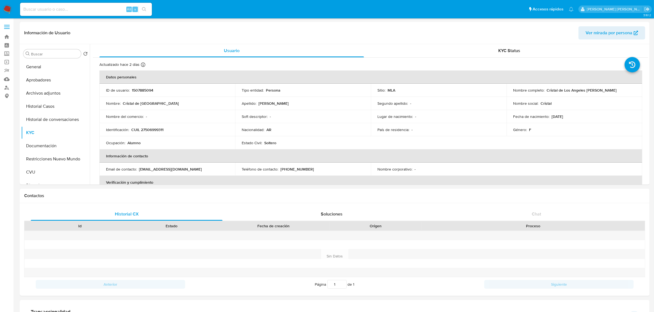
click at [162, 130] on p "CUIL 27506999311" at bounding box center [147, 129] width 32 height 5
copy p "27506999311"
drag, startPoint x: 544, startPoint y: 91, endPoint x: 596, endPoint y: 91, distance: 52.4
click at [596, 91] on div "Nombre completo : Cristal de Los Angeles Diaz" at bounding box center [574, 90] width 122 height 5
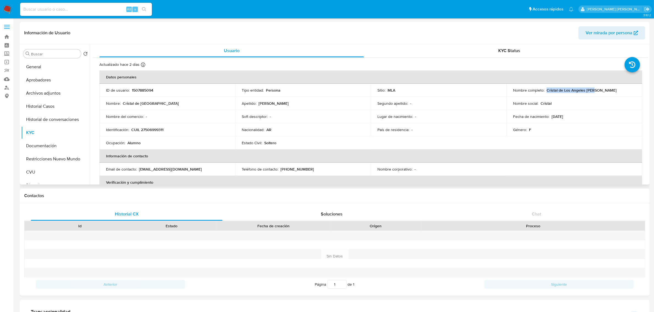
copy p "Cristal de Los [PERSON_NAME]"
click at [43, 80] on button "Aprobadores" at bounding box center [53, 80] width 64 height 13
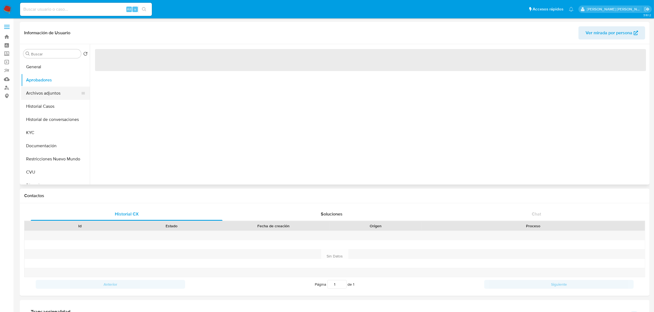
click at [49, 94] on button "Archivos adjuntos" at bounding box center [53, 93] width 64 height 13
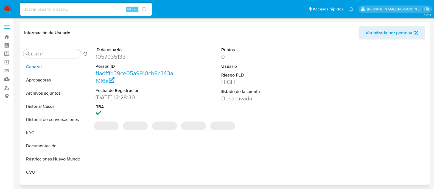
select select "10"
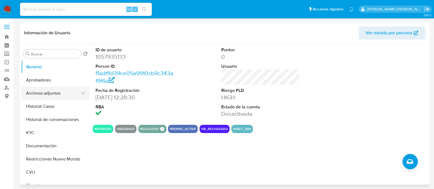
click at [41, 93] on button "Archivos adjuntos" at bounding box center [53, 93] width 64 height 13
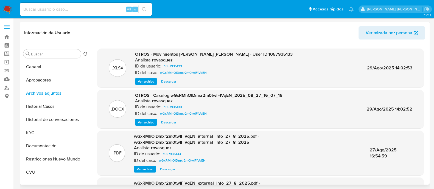
click at [140, 122] on span "Ver archivo" at bounding box center [146, 122] width 16 height 5
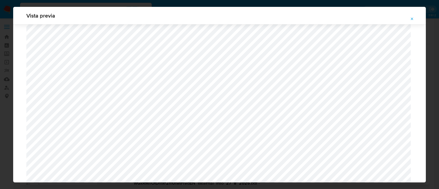
scroll to position [435, 0]
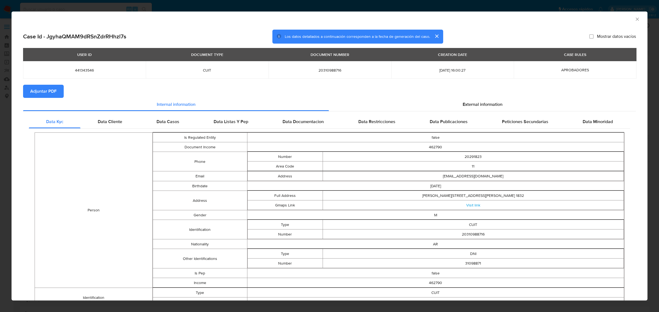
select select "10"
click at [634, 21] on icon "Cerrar ventana" at bounding box center [636, 18] width 5 height 5
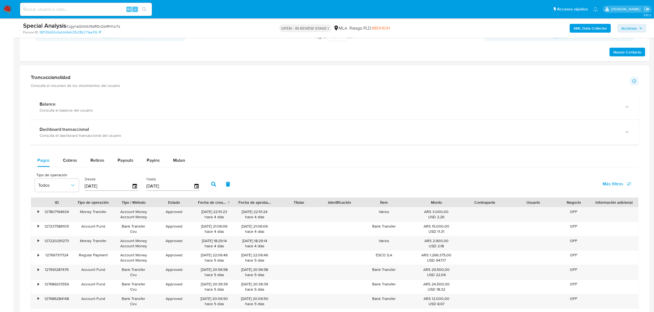
scroll to position [209, 0]
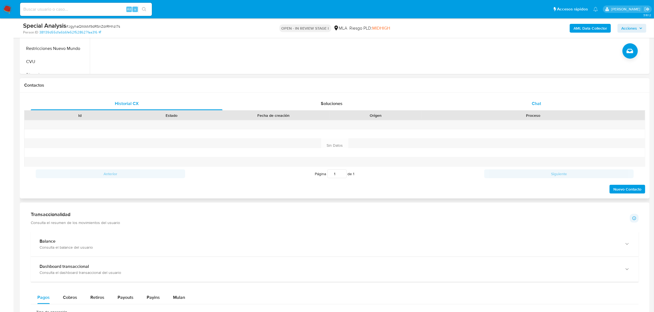
click at [532, 102] on span "Chat" at bounding box center [535, 103] width 9 height 6
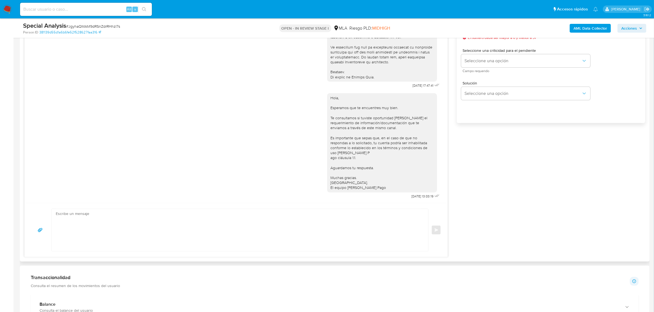
scroll to position [415, 0]
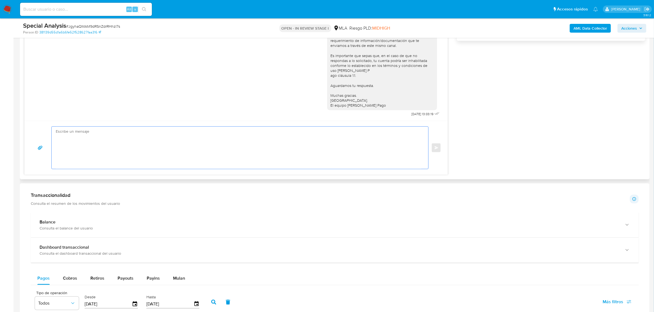
click at [167, 143] on textarea at bounding box center [238, 148] width 365 height 42
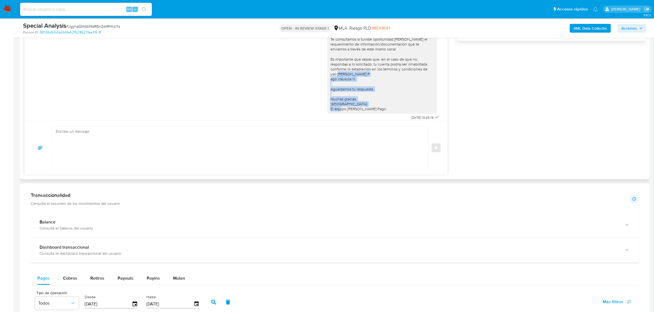
scroll to position [200, 0]
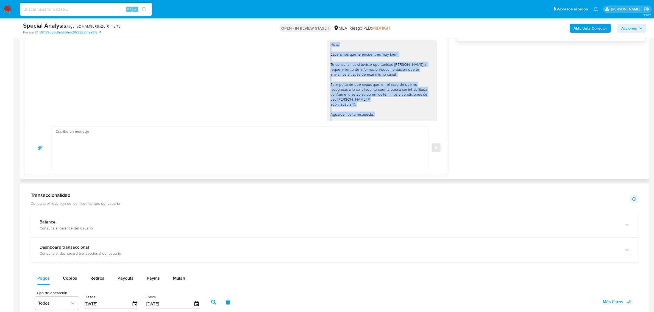
drag, startPoint x: 375, startPoint y: 102, endPoint x: 325, endPoint y: 47, distance: 74.4
click at [330, 47] on div "Hola, Esperamos que te encuentres muy bien. Te consultamos si tuviste oportunid…" at bounding box center [381, 89] width 103 height 95
copy div "Hola, Esperamos que te encuentres muy bien. Te consultamos si tuviste oportunid…"
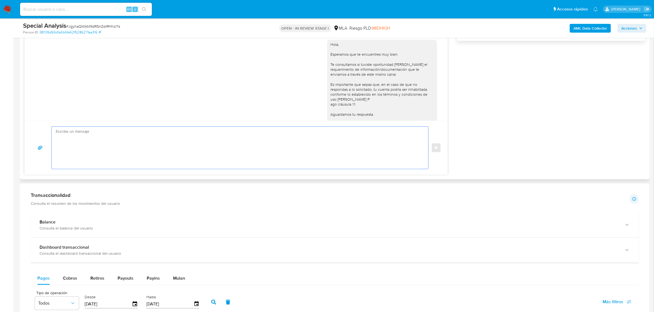
click at [120, 144] on textarea at bounding box center [238, 148] width 365 height 42
paste textarea "Hola, Esperamos que te encuentres muy bien. Te consultamos si tuviste oportunid…"
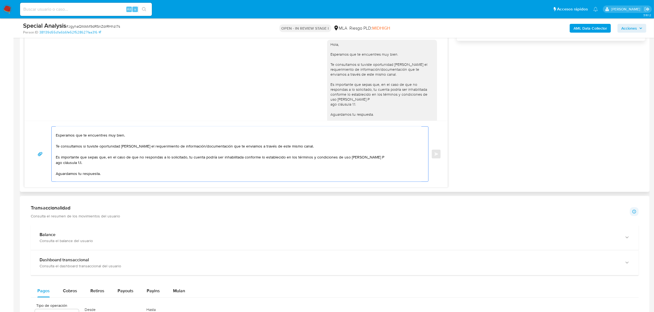
scroll to position [0, 0]
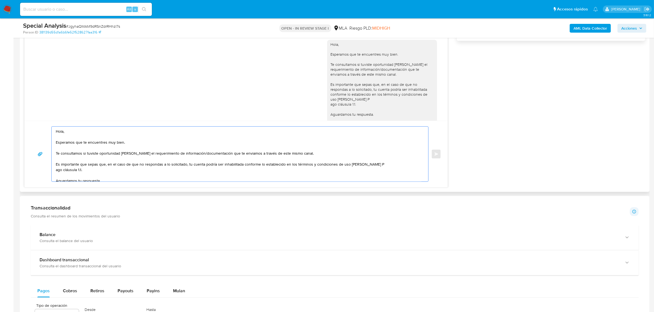
click at [73, 130] on textarea "Hola, Esperamos que te encuentres muy bien. Te consultamos si tuviste oportunid…" at bounding box center [238, 154] width 365 height 55
click at [133, 144] on textarea "Hola, Jonatan. Esperamos que te encuentres muy bien. Te consultamos si tuviste …" at bounding box center [238, 154] width 365 height 55
click at [73, 134] on textarea "Hola, Jonatan. Esperamos que te encuentres muy bien. Te consultamos si tuviste …" at bounding box center [238, 154] width 365 height 55
click at [125, 132] on textarea "Hola, Jonatan. Esperamos que te encuentres muy bien. Te consultamos si tuviste …" at bounding box center [238, 154] width 365 height 55
click at [152, 145] on textarea "Hola, Jonatan. Esperamos que te encuentres muy bien. Te consultamos si tuviste …" at bounding box center [238, 154] width 365 height 55
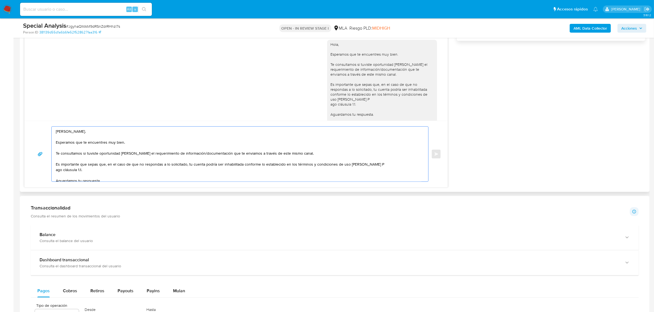
click at [226, 154] on textarea "Hola, Jonatan. Esperamos que te encuentres muy bien. Te consultamos si tuviste …" at bounding box center [238, 154] width 365 height 55
click at [299, 153] on textarea "Hola, Jonatan. Esperamos que te encuentres muy bien. Te consultamos si tuviste …" at bounding box center [238, 154] width 365 height 55
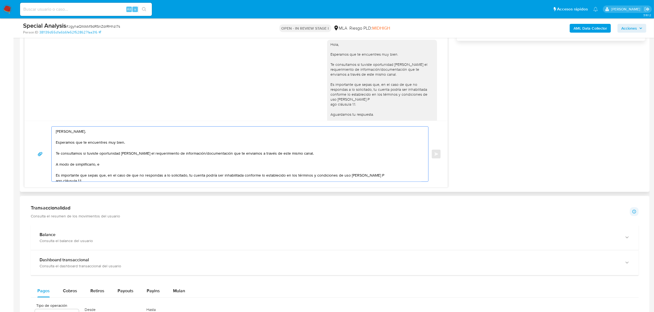
paste textarea "n función de las operaciones registradas en tu cuenta de Mercado Pago, necesita…"
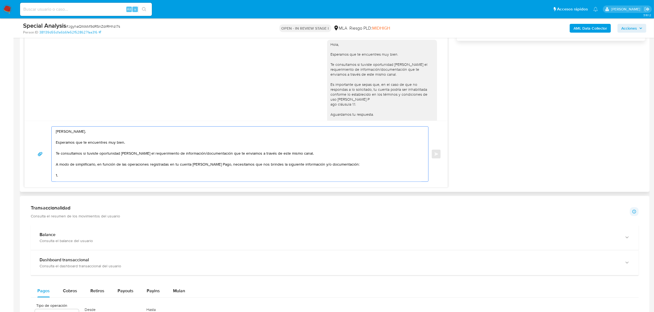
paste textarea "Detalla la actividad que realizas a través de tu cuenta. De corresponder a una …"
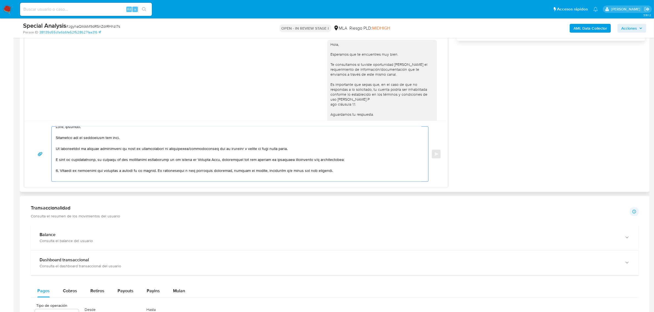
scroll to position [39, 0]
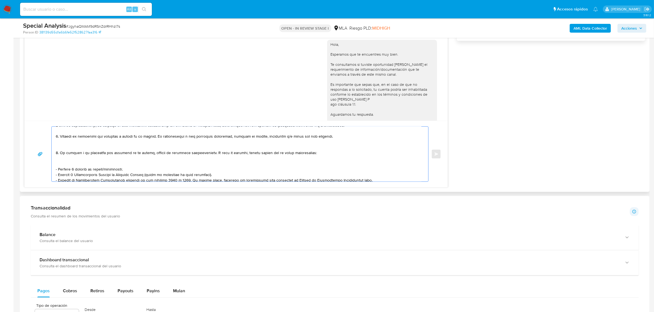
click at [82, 146] on textarea at bounding box center [238, 154] width 365 height 55
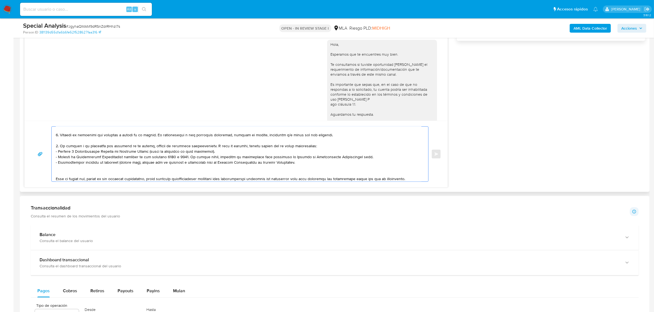
scroll to position [51, 0]
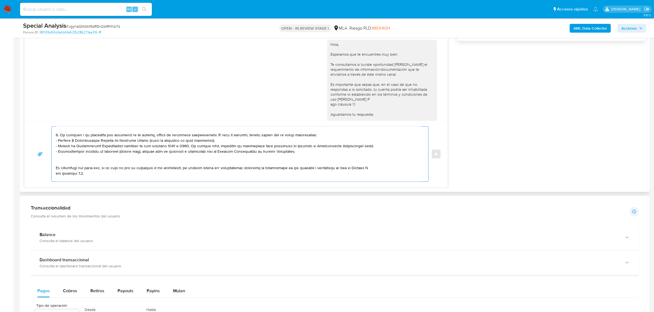
click at [260, 155] on textarea at bounding box center [238, 154] width 365 height 55
click at [312, 152] on textarea at bounding box center [238, 154] width 365 height 55
click at [371, 147] on textarea at bounding box center [238, 154] width 365 height 55
paste textarea "https://www.mercadopago.com.ar/ayuda/30181"
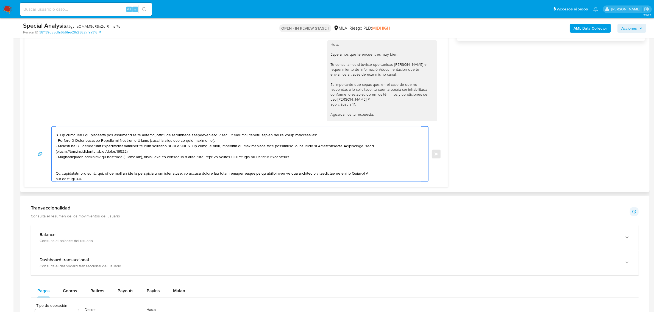
click at [69, 167] on textarea at bounding box center [238, 154] width 365 height 55
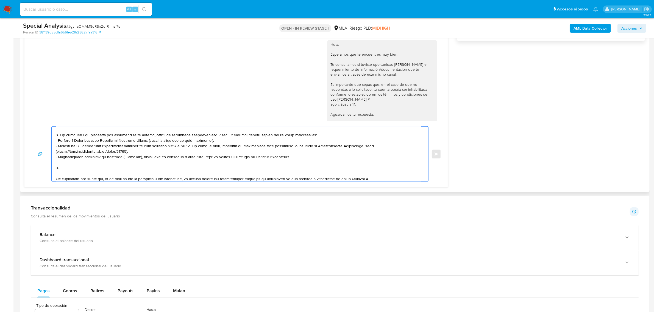
scroll to position [86, 0]
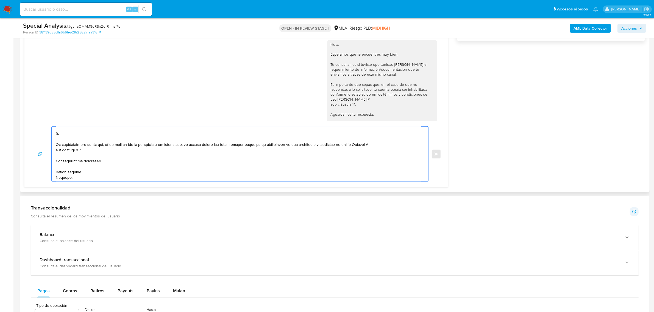
click at [375, 145] on textarea at bounding box center [238, 154] width 365 height 55
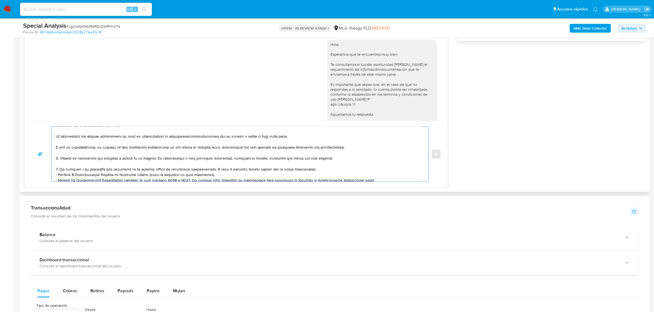
scroll to position [51, 0]
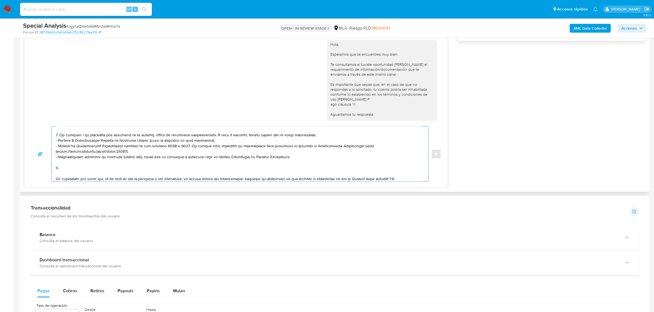
click at [77, 169] on textarea at bounding box center [238, 154] width 365 height 55
paste textarea "Indicar vínculo con la persona menor de edad."
click at [121, 166] on textarea at bounding box center [238, 154] width 365 height 55
click at [105, 167] on textarea at bounding box center [238, 154] width 365 height 55
click at [141, 167] on textarea at bounding box center [238, 154] width 365 height 55
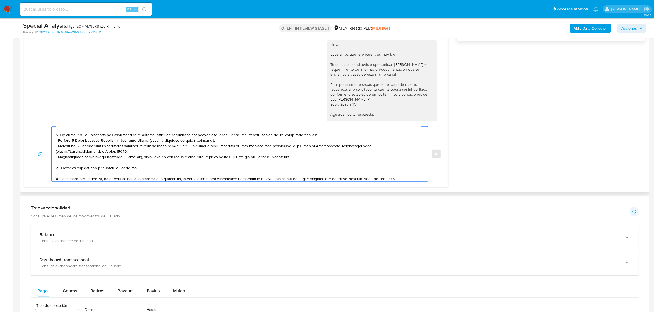
drag, startPoint x: 94, startPoint y: 169, endPoint x: 174, endPoint y: 170, distance: 79.6
click at [174, 170] on textarea at bounding box center [238, 154] width 365 height 55
paste textarea "Cristal de Los [PERSON_NAME]"
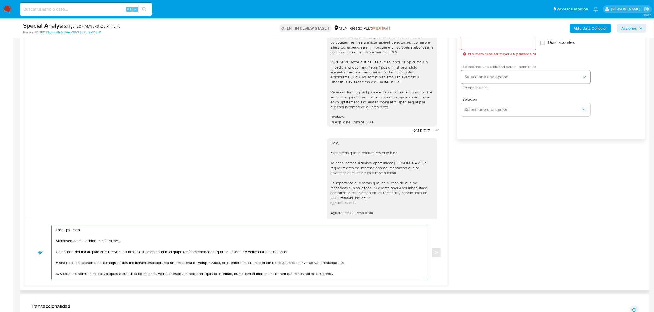
scroll to position [277, 0]
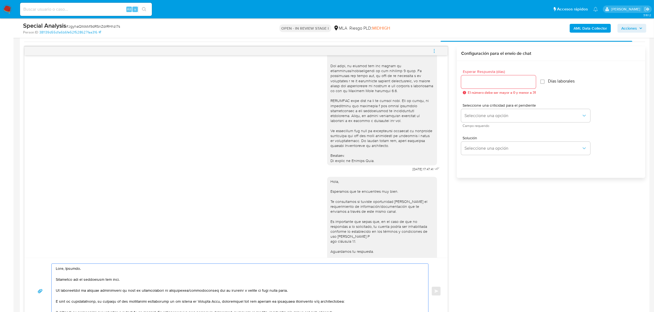
type textarea "Hola, Jonatan. Esperamos que te encuentres muy bien. Te consultamos si tuviste …"
click at [480, 84] on input "Esperar Respuesta (días)" at bounding box center [498, 82] width 75 height 7
type input "1"
click at [479, 120] on button "Seleccione una opción" at bounding box center [525, 115] width 129 height 13
click at [482, 130] on div "HIGH" at bounding box center [524, 127] width 120 height 11
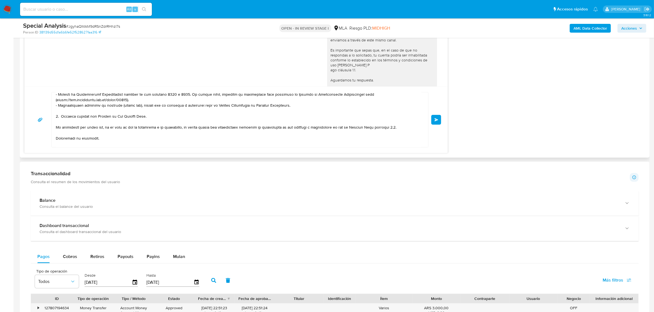
scroll to position [86, 0]
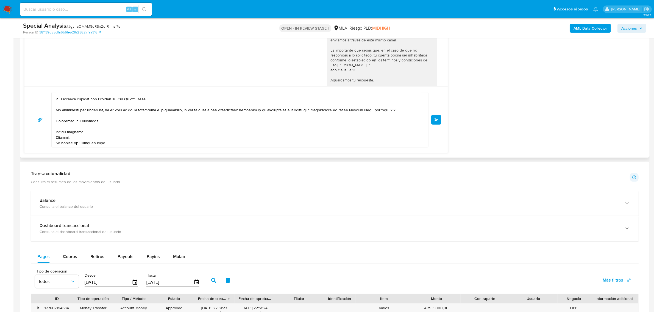
click at [435, 120] on span "Enviar" at bounding box center [436, 119] width 4 height 3
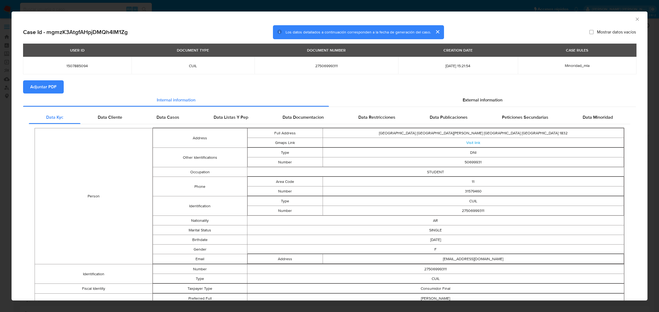
select select "10"
click at [634, 19] on icon "Cerrar ventana" at bounding box center [636, 18] width 5 height 5
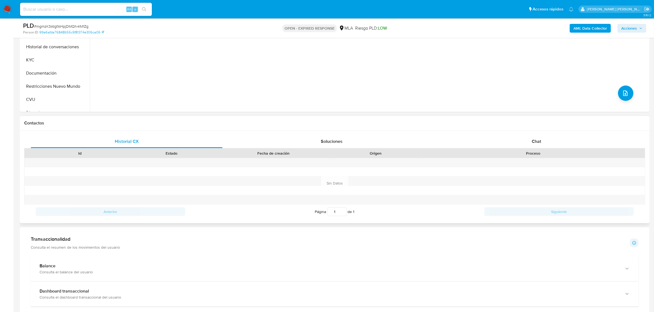
scroll to position [172, 0]
click at [542, 142] on div "Chat" at bounding box center [536, 140] width 192 height 13
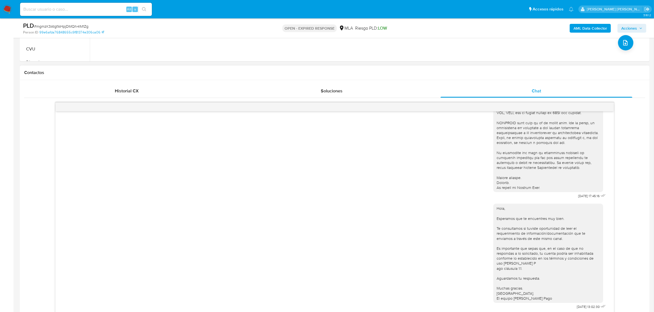
scroll to position [309, 0]
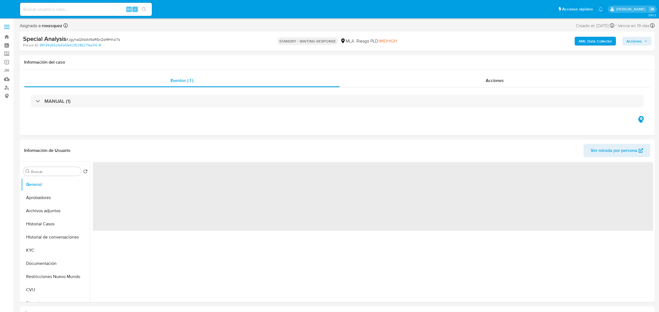
select select "10"
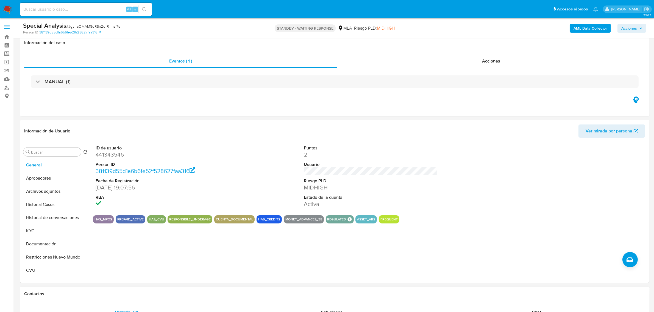
scroll to position [137, 0]
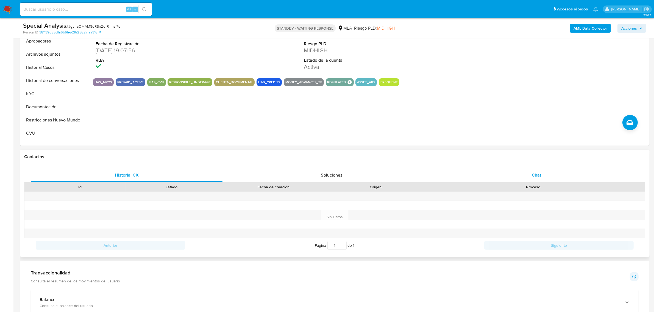
click at [530, 172] on div "Chat" at bounding box center [536, 175] width 192 height 13
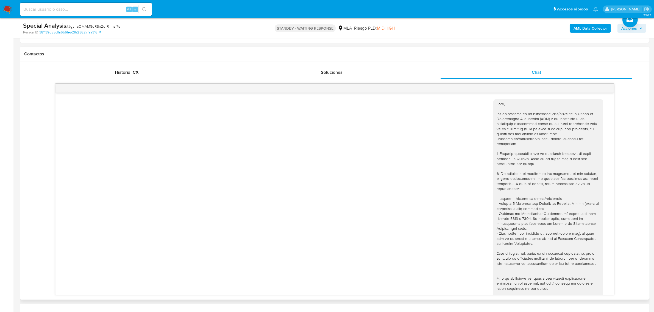
scroll to position [456, 0]
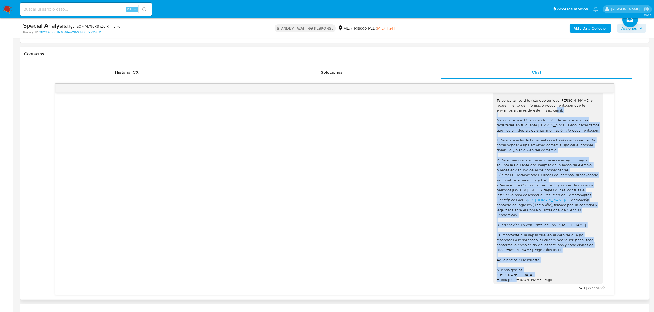
drag, startPoint x: 542, startPoint y: 280, endPoint x: 491, endPoint y: 122, distance: 166.1
click at [496, 122] on div "[PERSON_NAME]. Esperamos que te encuentres muy bien. Te consultamos si tuviste …" at bounding box center [547, 180] width 103 height 205
copy div "L ipsu do sitametconsec, ad elitsed do eiu temporincid utlaboreetd ma al enimad…"
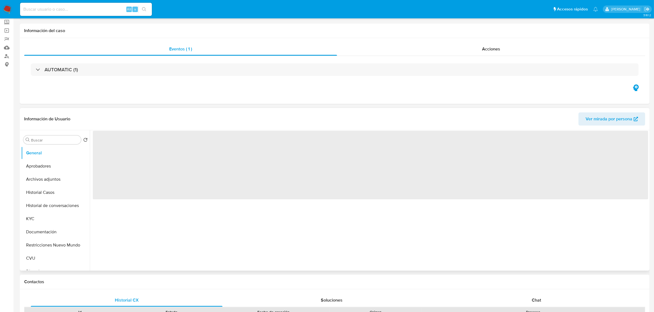
scroll to position [69, 0]
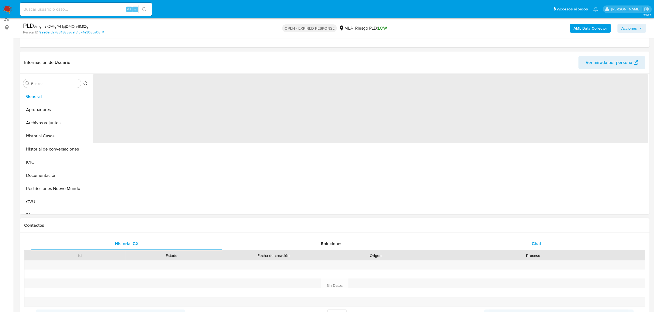
select select "10"
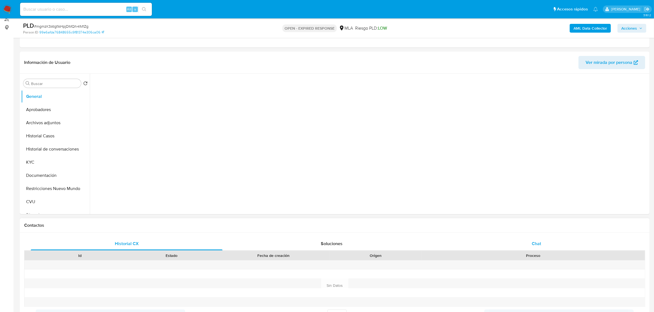
click at [543, 245] on div "Chat" at bounding box center [536, 243] width 192 height 13
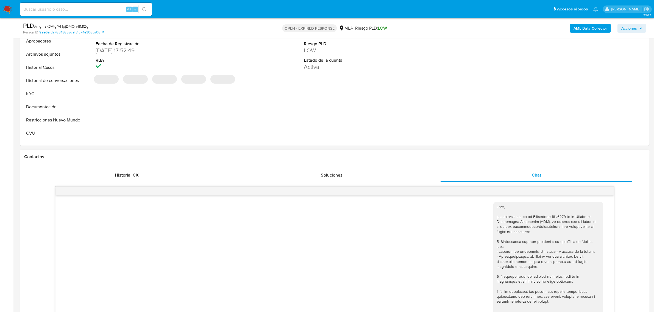
scroll to position [170, 0]
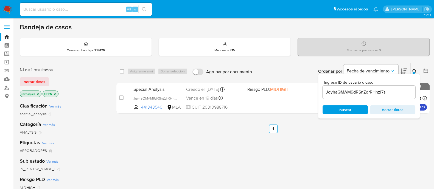
click at [360, 93] on input "JgyhaQMAM9dRSnZdrRHhzl7s" at bounding box center [369, 92] width 93 height 7
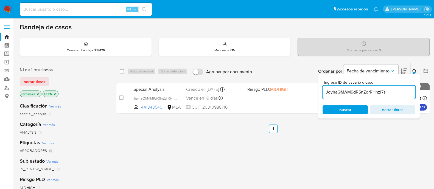
click at [360, 93] on input "JgyhaQMAM9dRSnZdrRHhzl7s" at bounding box center [369, 92] width 93 height 7
paste input "mgmzK3AtgfAHpjDMQh4lM1Zg"
type input "mgmzK3AtgfAHpjDMQh4lM1Zg"
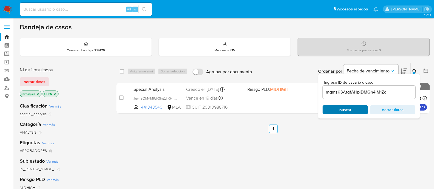
click at [346, 110] on span "Buscar" at bounding box center [345, 109] width 12 height 9
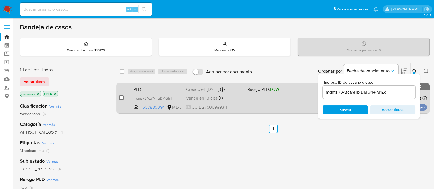
click at [120, 98] on input "checkbox" at bounding box center [121, 98] width 4 height 4
checkbox input "true"
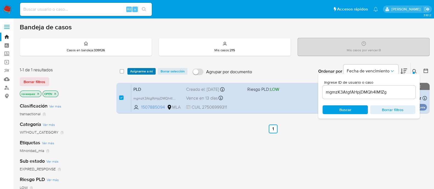
click at [144, 71] on span "Asignarme a mí" at bounding box center [141, 71] width 23 height 5
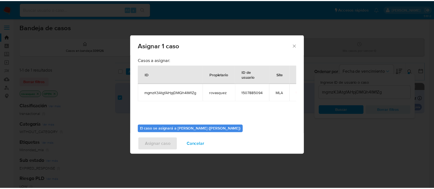
scroll to position [28, 0]
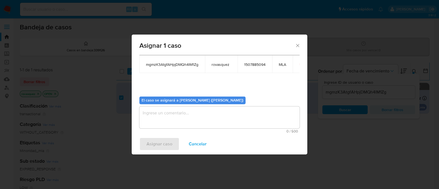
click at [189, 116] on textarea "assign-modal" at bounding box center [219, 117] width 160 height 22
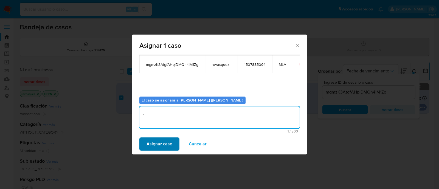
type textarea ","
click at [167, 140] on span "Asignar caso" at bounding box center [160, 144] width 26 height 12
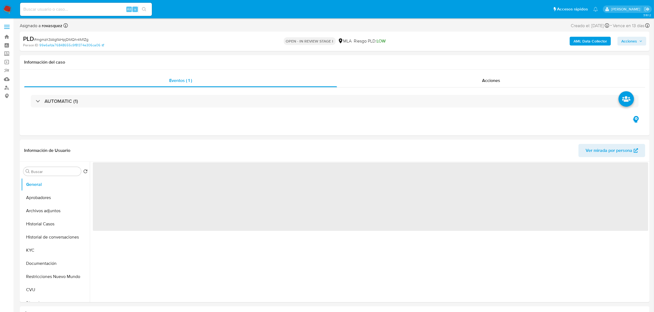
select select "10"
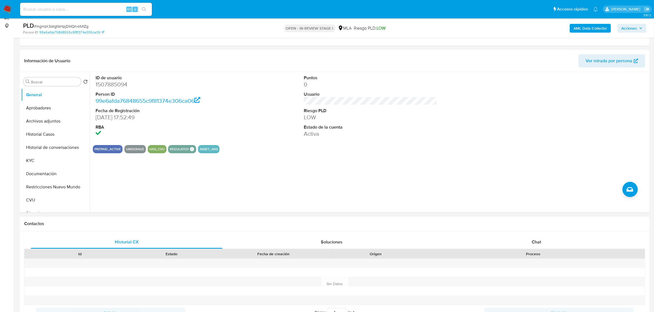
scroll to position [172, 0]
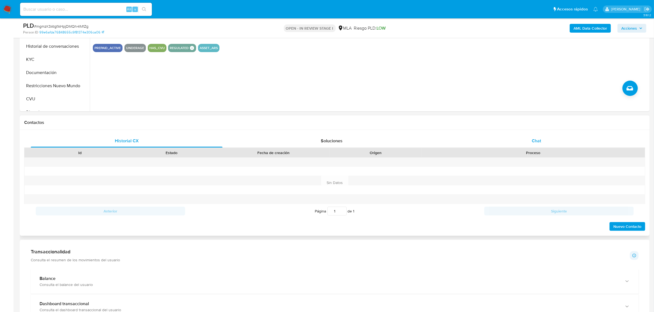
click at [534, 144] on div "Chat" at bounding box center [536, 140] width 192 height 13
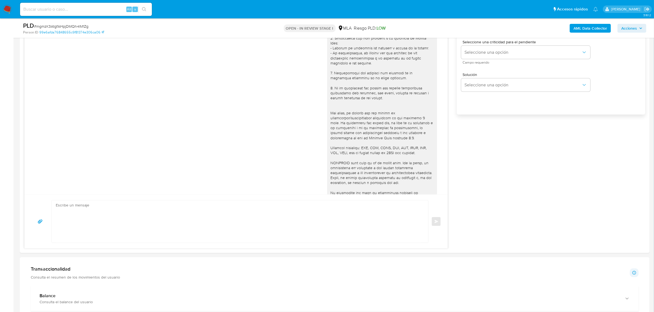
scroll to position [170, 0]
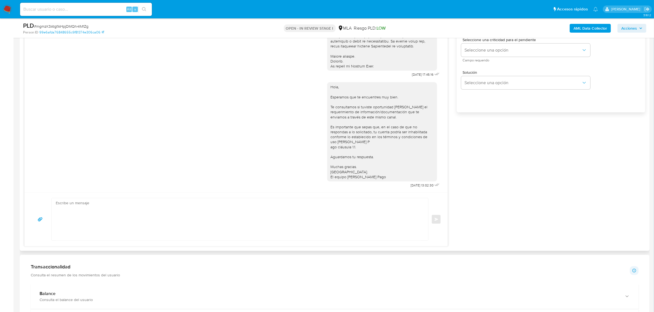
click at [390, 141] on div "Hola, Esperamos que te encuentres muy bien. Te consultamos si tuviste oportunid…" at bounding box center [381, 132] width 103 height 95
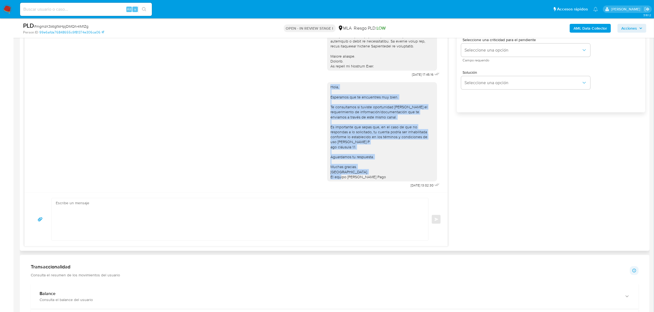
drag, startPoint x: 376, startPoint y: 174, endPoint x: 322, endPoint y: 85, distance: 104.5
click at [327, 85] on div "Hola, Esperamos que te encuentres muy bien. Te consultamos si tuviste oportunid…" at bounding box center [382, 131] width 110 height 99
copy div "Hola, Esperamos que te encuentres muy bien. Te consultamos si tuviste oportunid…"
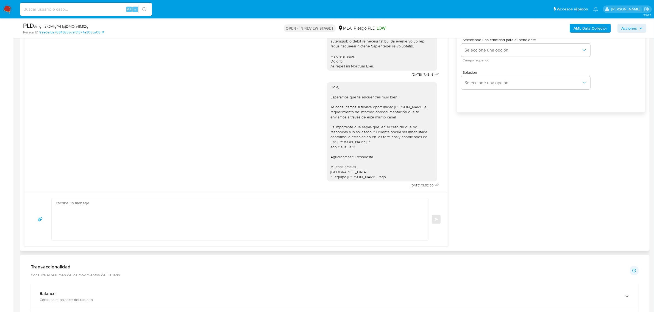
click at [131, 217] on textarea at bounding box center [238, 219] width 365 height 42
paste textarea "Hola, Esperamos que te encuentres muy bien. Te consultamos si tuviste oportunid…"
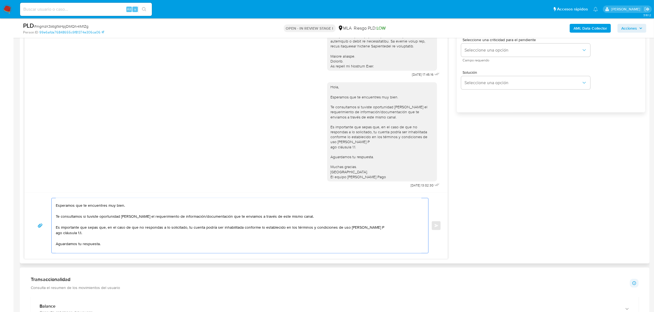
scroll to position [0, 0]
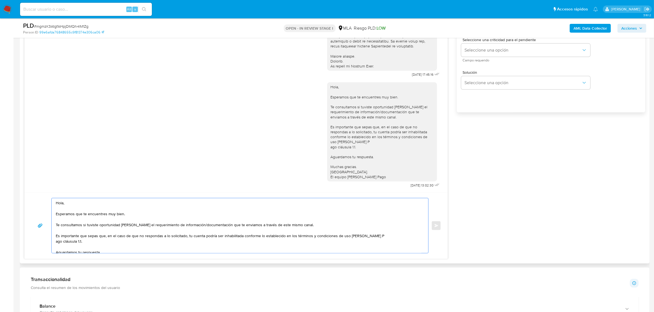
click at [75, 207] on textarea "Hola, Esperamos que te encuentres muy bien. Te consultamos si tuviste oportunid…" at bounding box center [238, 225] width 365 height 55
click at [69, 205] on textarea "Hola, Esperamos que te encuentres muy bien. Te consultamos si tuviste oportunid…" at bounding box center [238, 225] width 365 height 55
click at [298, 226] on textarea "Hola, Crsital. Esperamos que te encuentres muy bien. Te consultamos si tuviste …" at bounding box center [238, 225] width 365 height 55
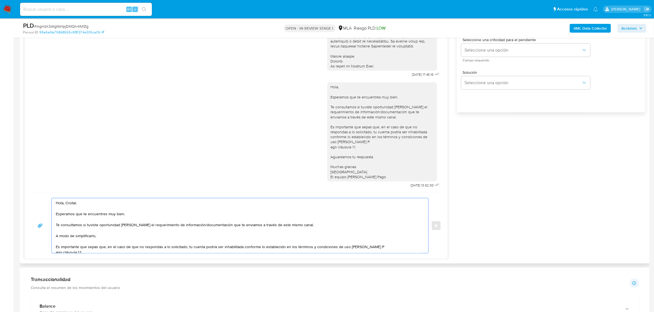
drag, startPoint x: 106, startPoint y: 236, endPoint x: 55, endPoint y: 237, distance: 50.5
click at [56, 237] on textarea "Hola, Crsital. Esperamos que te encuentres muy bien. Te consultamos si tuviste …" at bounding box center [238, 225] width 365 height 55
paste textarea "en función de las operaciones registradas en tu cuenta de Mercado Pago, necesit…"
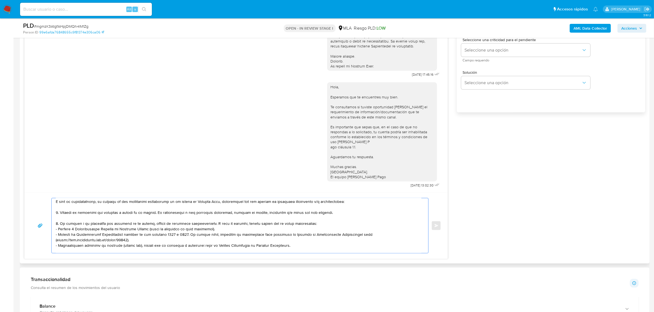
click at [105, 223] on textarea at bounding box center [238, 225] width 365 height 55
click at [215, 217] on textarea at bounding box center [238, 225] width 365 height 55
click at [221, 212] on textarea at bounding box center [238, 225] width 365 height 55
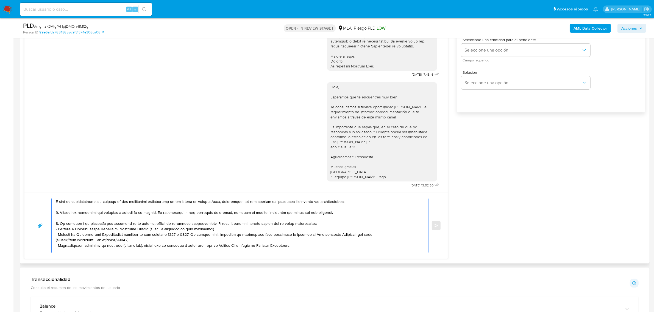
paste textarea "scripción del uso otorgado a la aplicación de Mercado Pago : - Detalla la activ…"
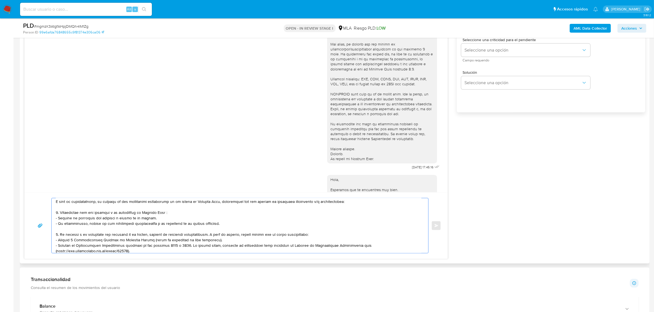
scroll to position [0, 0]
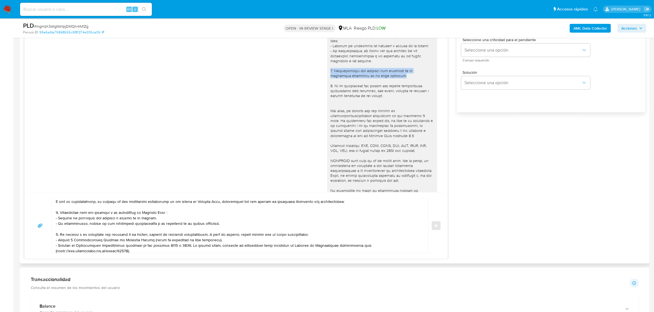
drag, startPoint x: 385, startPoint y: 75, endPoint x: 316, endPoint y: 74, distance: 68.4
click at [316, 74] on div "18/08/2025 17:45:16" at bounding box center [235, 116] width 409 height 246
copy div "2. Documentación que respalde los ingresos de la actividad detallada en el punt…"
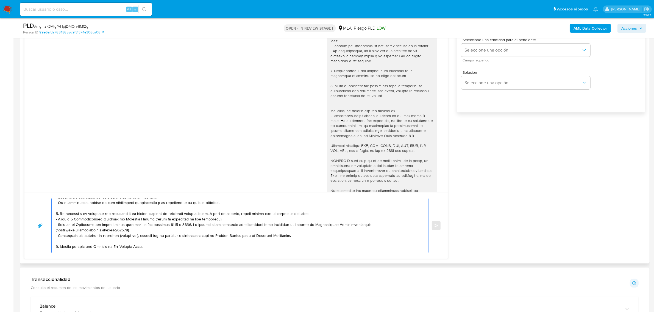
scroll to position [34, 0]
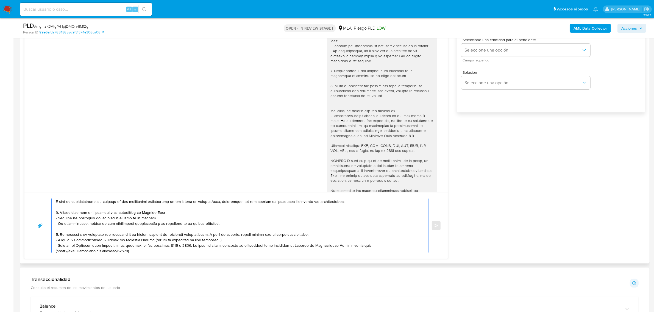
drag, startPoint x: 147, startPoint y: 237, endPoint x: 52, endPoint y: 232, distance: 95.3
click at [52, 232] on div at bounding box center [239, 225] width 374 height 55
paste textarea "ocumentación que respalde los ingresos de la actividad detallada en el punto an…"
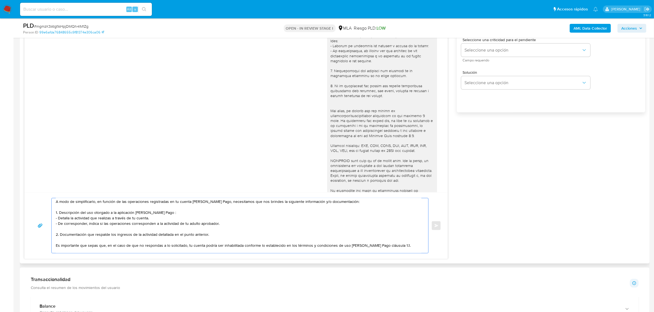
click at [162, 214] on textarea "Hola, Crsital. Esperamos que te encuentres muy bien. Te consultamos si tuviste …" at bounding box center [238, 225] width 365 height 55
click at [164, 214] on textarea "Hola, Crsital. Esperamos que te encuentres muy bien. Te consultamos si tuviste …" at bounding box center [238, 225] width 365 height 55
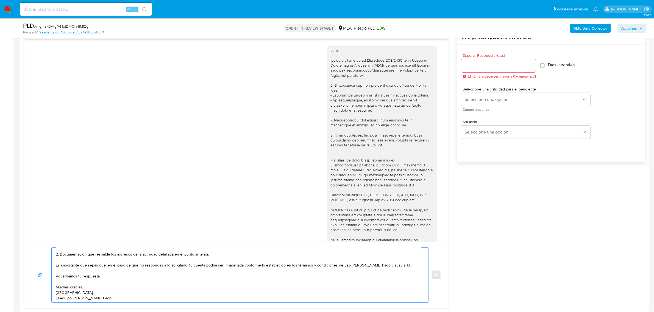
scroll to position [240, 0]
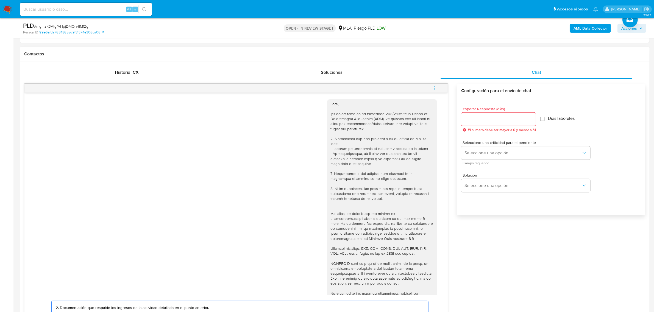
type textarea "Hola, Crsital. Esperamos que te encuentres muy bien. Te consultamos si tuviste …"
click at [479, 120] on input "Esperar Respuesta (días)" at bounding box center [498, 119] width 75 height 7
type input "1"
click at [481, 154] on span "Seleccione una opción" at bounding box center [522, 152] width 117 height 5
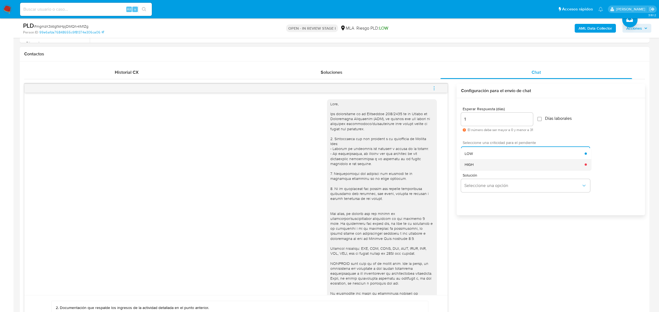
click at [486, 168] on div "HIGH" at bounding box center [524, 164] width 120 height 11
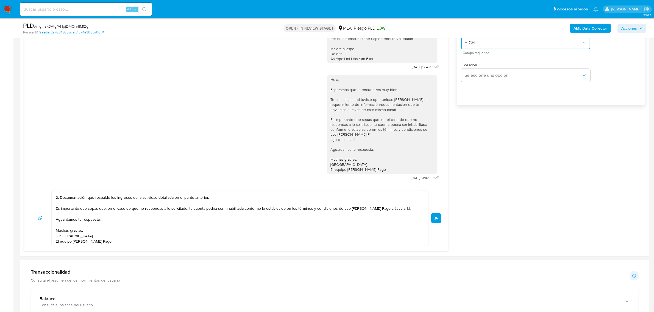
scroll to position [412, 0]
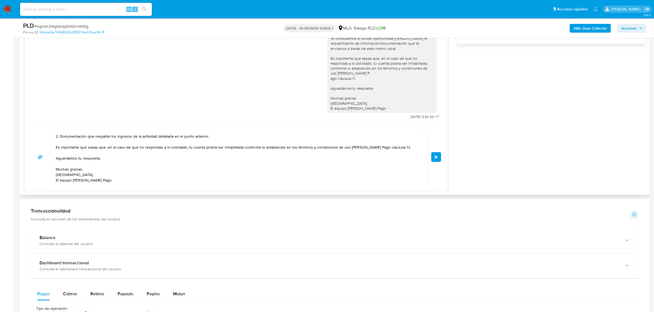
click at [437, 159] on span "Enviar" at bounding box center [436, 157] width 4 height 3
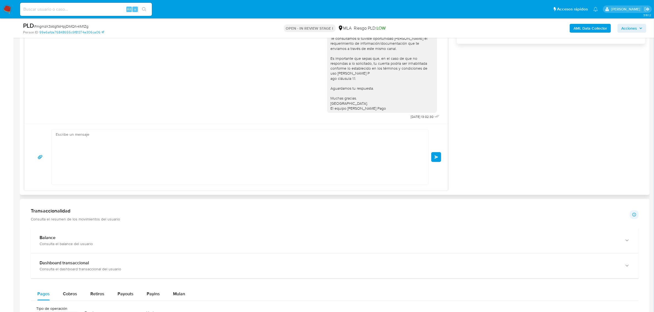
scroll to position [341, 0]
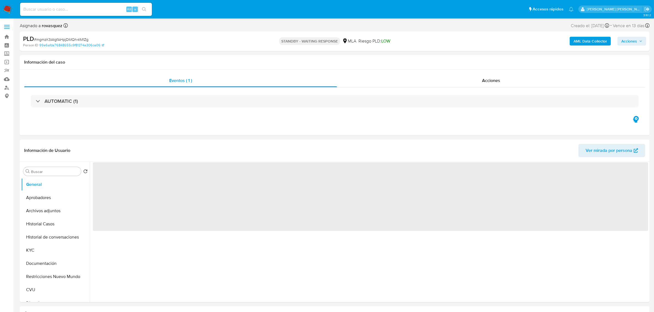
select select "10"
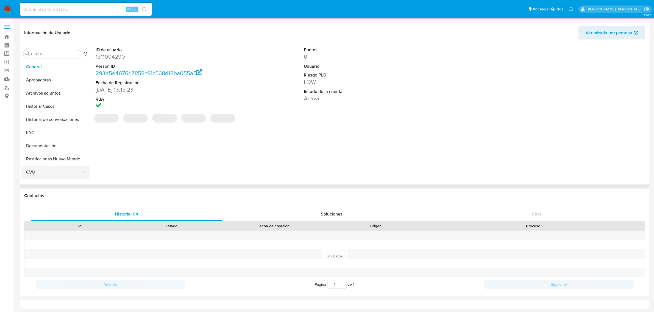
select select "10"
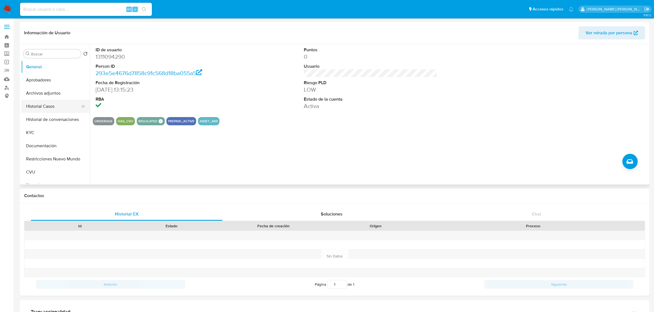
click at [43, 104] on button "Historial Casos" at bounding box center [53, 106] width 64 height 13
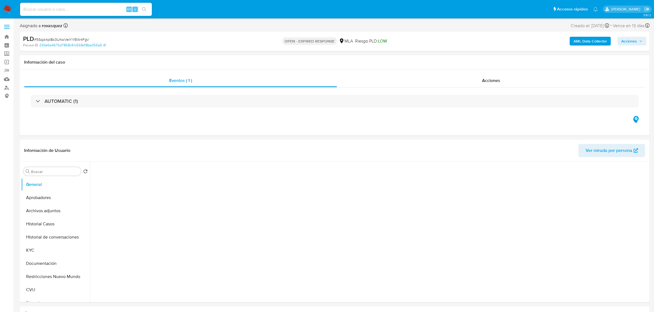
select select "10"
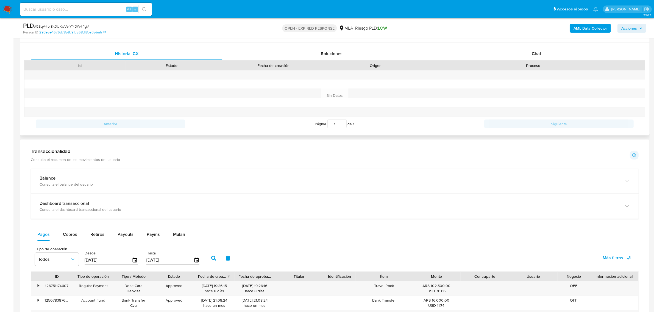
scroll to position [309, 0]
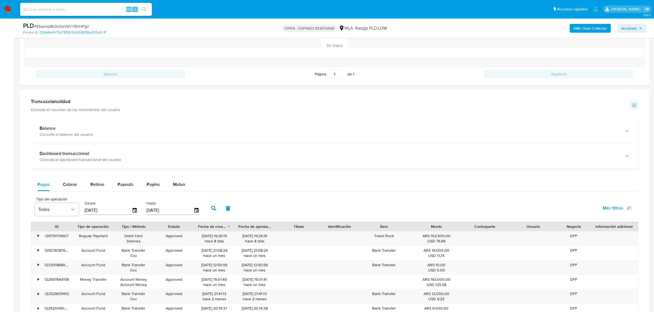
drag, startPoint x: 178, startPoint y: 190, endPoint x: 190, endPoint y: 187, distance: 12.1
click at [178, 190] on div "Mulan" at bounding box center [179, 184] width 12 height 13
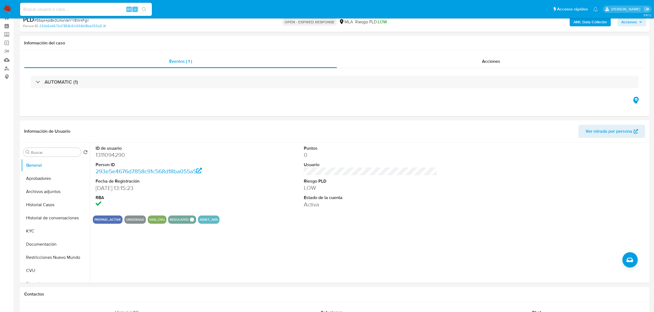
scroll to position [0, 0]
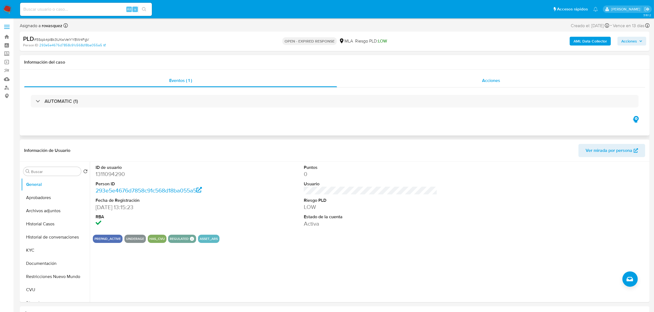
click at [500, 80] on div "Acciones" at bounding box center [491, 80] width 308 height 13
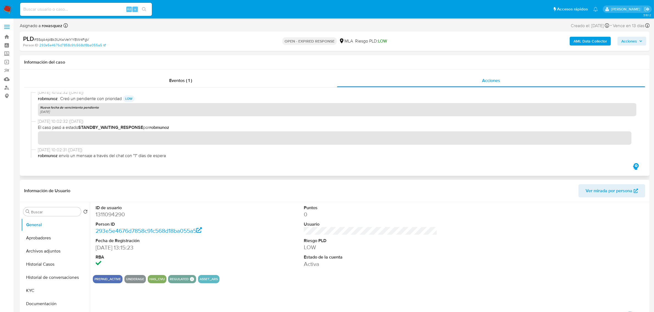
scroll to position [69, 0]
click at [103, 215] on dd "1311094290" at bounding box center [162, 215] width 133 height 8
copy dd "1311094290"
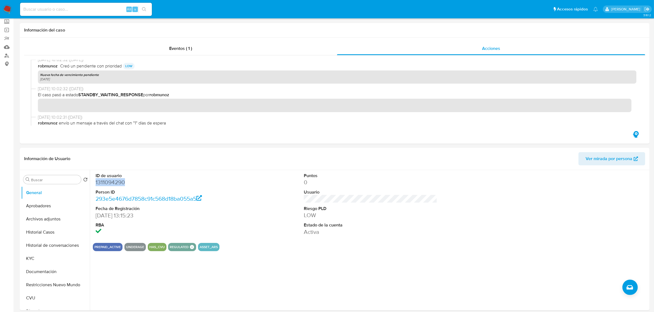
scroll to position [172, 0]
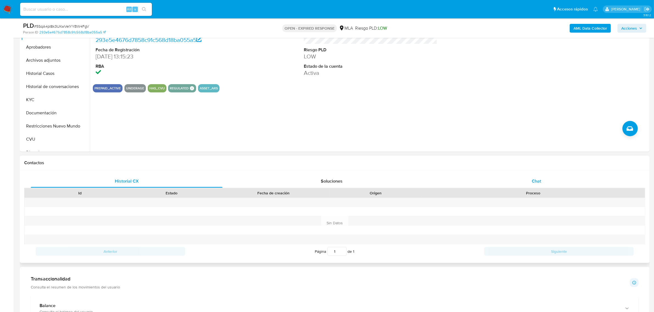
click at [528, 176] on div "Chat" at bounding box center [536, 181] width 192 height 13
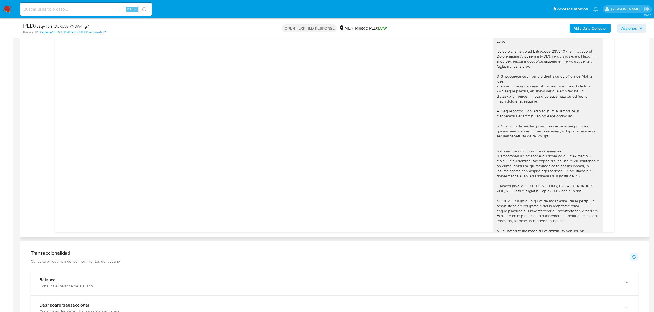
scroll to position [170, 0]
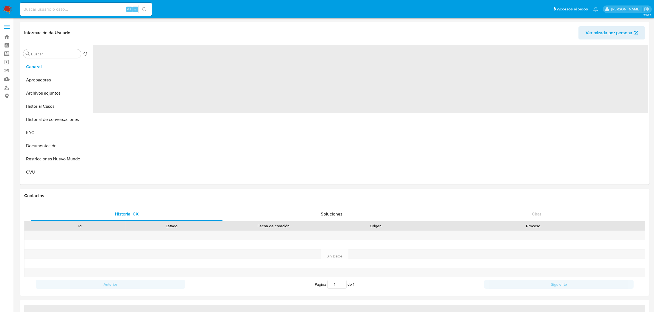
select select "10"
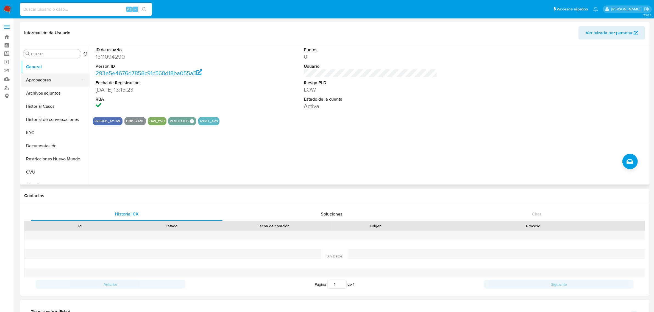
click at [54, 76] on button "Aprobadores" at bounding box center [53, 80] width 64 height 13
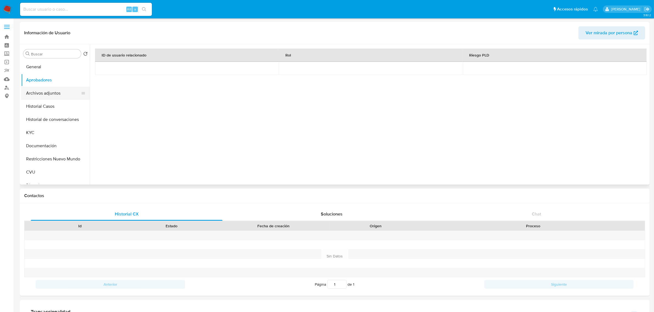
click at [52, 95] on button "Archivos adjuntos" at bounding box center [53, 93] width 64 height 13
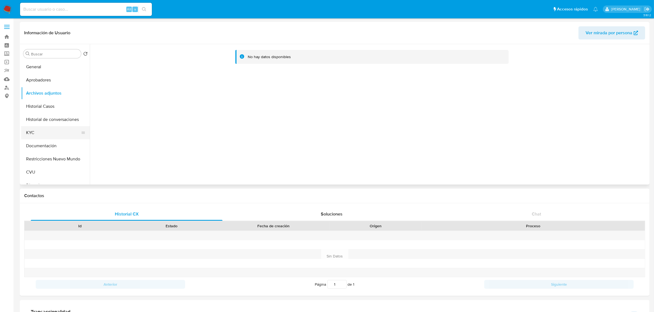
click at [54, 134] on button "KYC" at bounding box center [53, 132] width 64 height 13
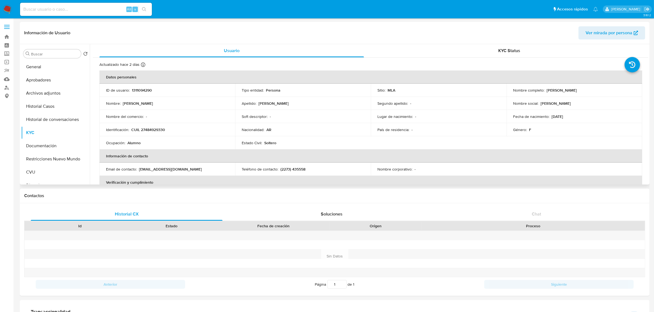
click at [161, 131] on p "CUIL 27484929330" at bounding box center [148, 129] width 34 height 5
copy p "27484929330"
click at [546, 89] on p "[PERSON_NAME]" at bounding box center [561, 90] width 30 height 5
drag, startPoint x: 544, startPoint y: 90, endPoint x: 612, endPoint y: 90, distance: 68.3
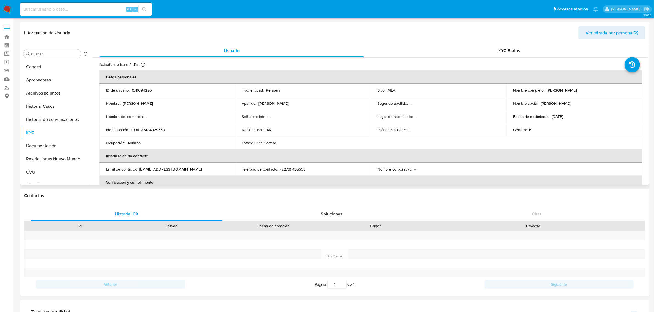
click at [612, 90] on div "Nombre completo : [PERSON_NAME]" at bounding box center [574, 90] width 122 height 5
copy div "[PERSON_NAME]"
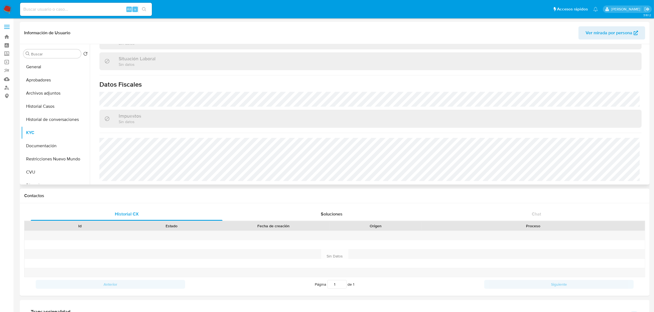
scroll to position [284, 0]
click at [37, 167] on button "CVU" at bounding box center [53, 172] width 64 height 13
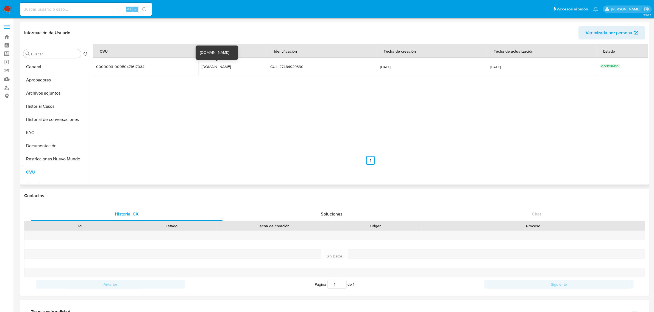
drag, startPoint x: 203, startPoint y: 66, endPoint x: 227, endPoint y: 66, distance: 23.6
click at [227, 66] on div "[DOMAIN_NAME]" at bounding box center [218, 66] width 35 height 5
drag, startPoint x: 179, startPoint y: 106, endPoint x: 172, endPoint y: 110, distance: 7.7
click at [179, 107] on div "CVU Alias Identificación Fecha de creación Fecha de actualización Estado 000000…" at bounding box center [370, 104] width 555 height 121
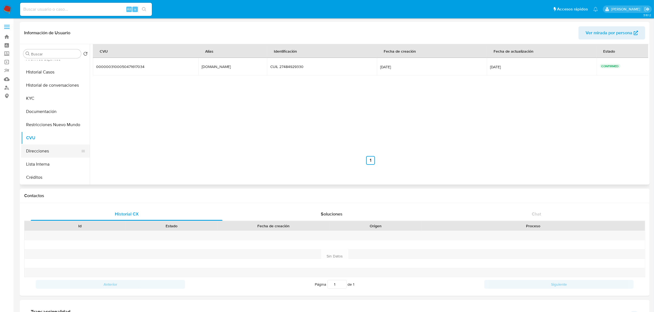
click at [47, 153] on button "Direcciones" at bounding box center [53, 151] width 64 height 13
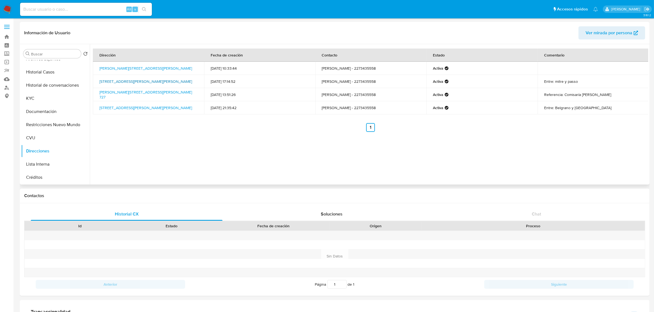
click at [125, 82] on link "Calle Miguel Duffi 618, Carmen De Areco, Buenos Aires, 6725, Argentina 618" at bounding box center [145, 81] width 92 height 5
click at [56, 113] on button "Documentación" at bounding box center [53, 111] width 64 height 13
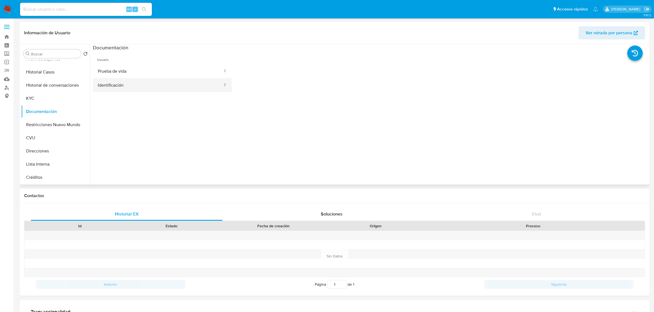
click at [188, 89] on button "Identificación" at bounding box center [158, 85] width 130 height 14
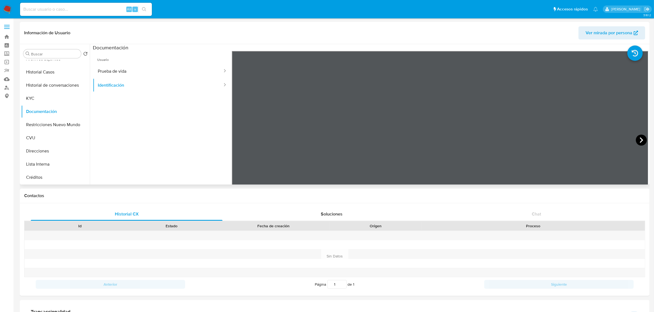
click at [638, 137] on icon at bounding box center [640, 140] width 11 height 11
click at [47, 92] on button "KYC" at bounding box center [53, 98] width 64 height 13
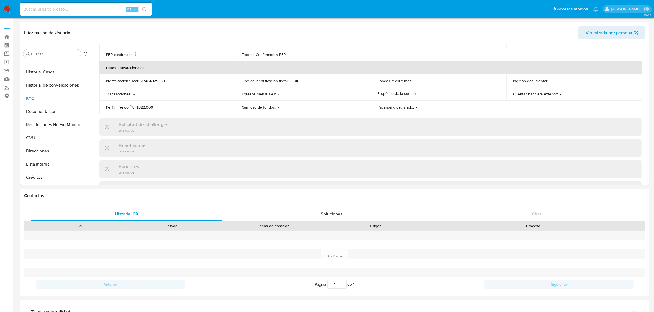
scroll to position [284, 0]
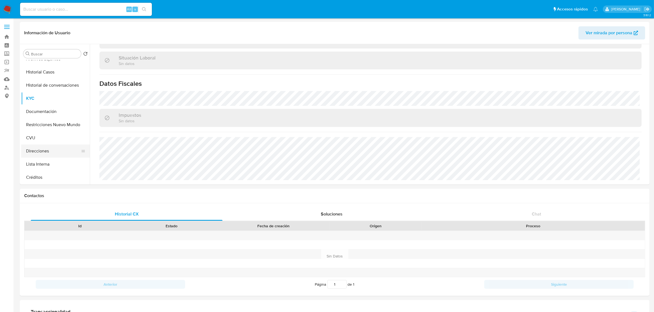
click at [47, 150] on button "Direcciones" at bounding box center [53, 151] width 64 height 13
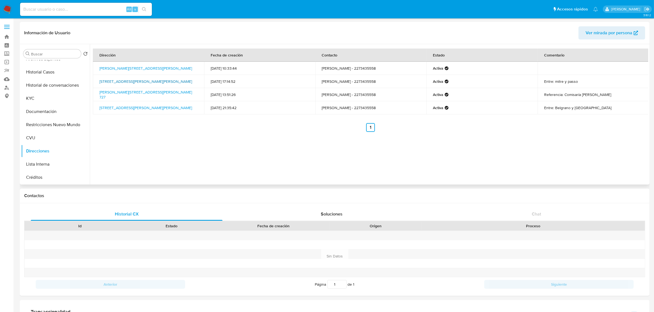
drag, startPoint x: 139, startPoint y: 86, endPoint x: 110, endPoint y: 79, distance: 29.8
click at [110, 79] on td "Calle Miguel Duffi 618, Carmen De Areco, Buenos Aires, 6725, Argentina 618" at bounding box center [148, 81] width 111 height 13
copy link "Miguel Duffi 618, Carmen De Areco, Buenos Aires, 6725, Argentina 618"
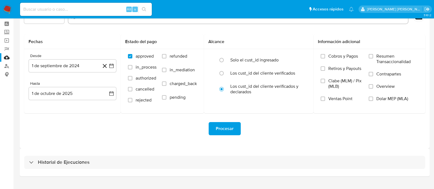
scroll to position [32, 0]
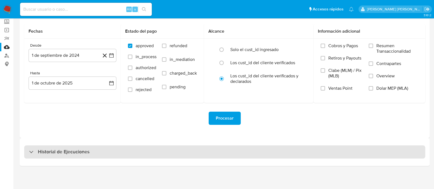
click at [29, 152] on div at bounding box center [29, 152] width 0 height 0
select select "10"
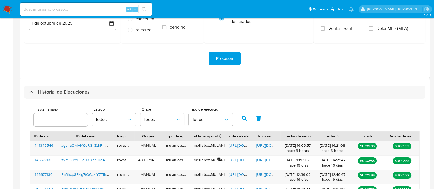
scroll to position [169, 0]
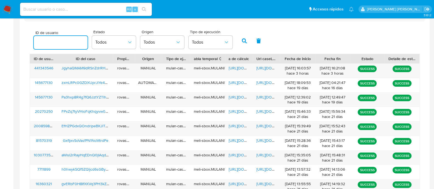
click at [54, 43] on input "number" at bounding box center [61, 42] width 54 height 7
type input "1311094290"
click at [245, 41] on icon "button" at bounding box center [244, 40] width 5 height 5
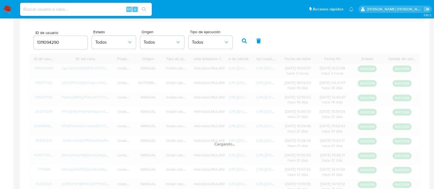
scroll to position [109, 0]
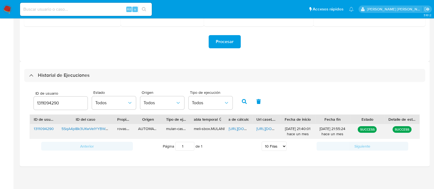
click at [237, 128] on span "https://docs.google.com/spreadsheets/d/1uTTuJFmzwWpqv37n67CAYWYvQ_cZDgOa1XGixps…" at bounding box center [248, 128] width 38 height 5
click at [264, 128] on span "https://docs.google.com/document/d/1KZrzA-THS6LecpHXTAp5iXE3xGa3Igz5Cby6bsBIvOg…" at bounding box center [275, 128] width 38 height 5
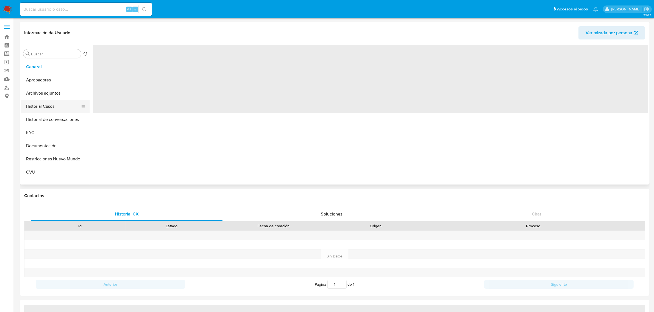
click at [51, 107] on button "Historial Casos" at bounding box center [53, 106] width 64 height 13
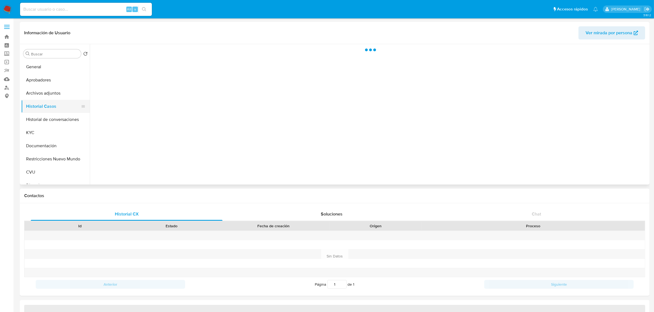
select select "10"
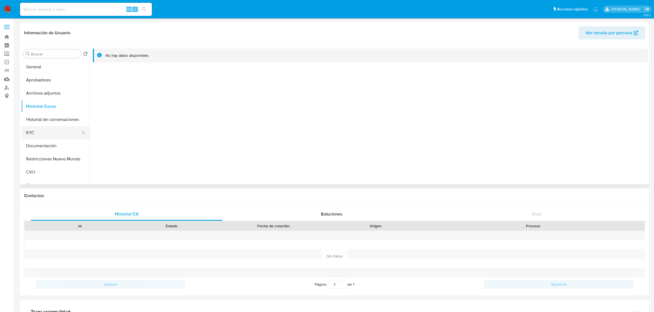
click at [40, 130] on button "KYC" at bounding box center [53, 132] width 64 height 13
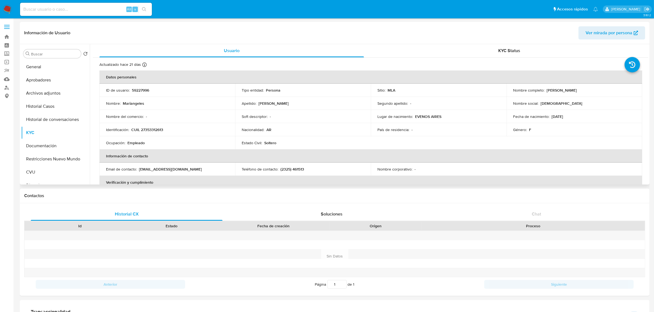
drag, startPoint x: 544, startPoint y: 89, endPoint x: 596, endPoint y: 92, distance: 52.3
click at [596, 92] on div "Nombre completo : [PERSON_NAME]" at bounding box center [574, 90] width 122 height 5
copy p "[PERSON_NAME]"
click at [155, 130] on p "CUIL 27353312613" at bounding box center [147, 129] width 32 height 5
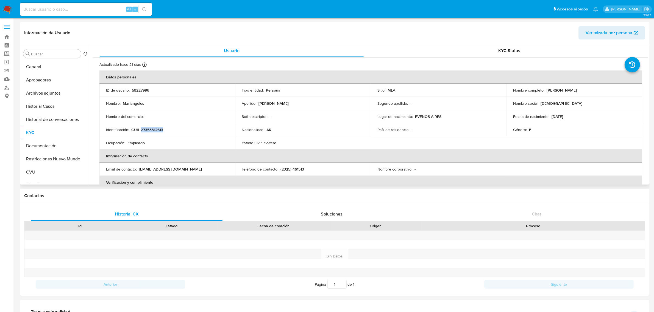
copy p "27353312613"
click at [148, 128] on p "CUIL 27353312613" at bounding box center [147, 129] width 32 height 5
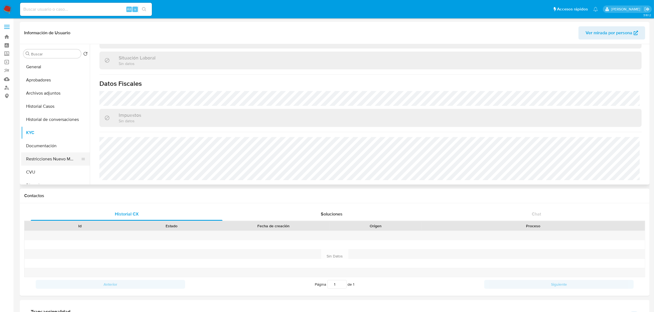
scroll to position [34, 0]
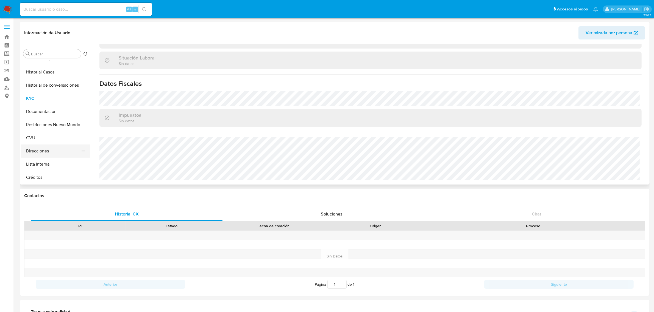
click at [47, 150] on button "Direcciones" at bounding box center [53, 151] width 64 height 13
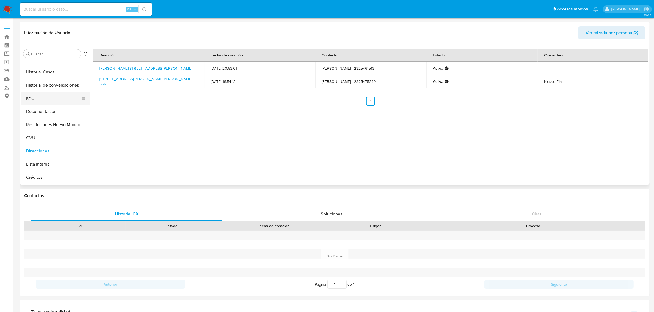
click at [36, 96] on button "KYC" at bounding box center [53, 98] width 64 height 13
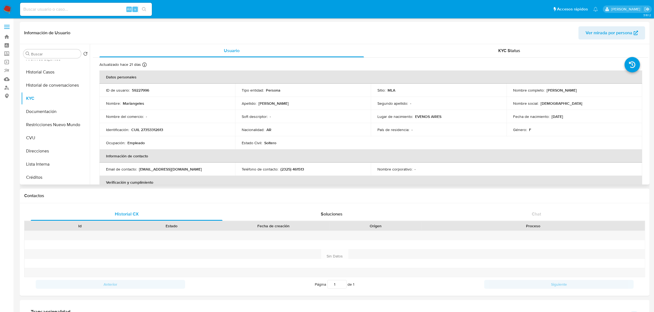
click at [154, 128] on p "CUIL 27353312613" at bounding box center [147, 129] width 32 height 5
copy p "27353312613"
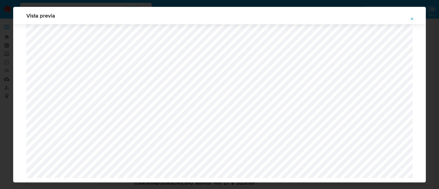
select select "10"
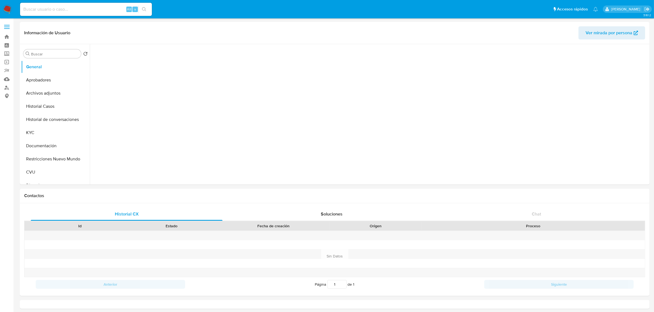
select select "10"
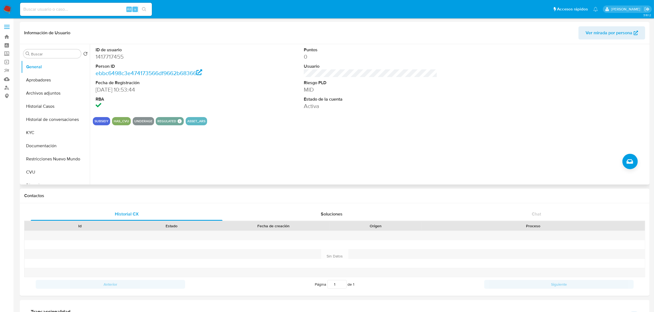
click at [275, 167] on div "ID de usuario 1417717455 Person ID ebbc6498c3e474173566df9662b68366 Fecha de Re…" at bounding box center [369, 114] width 558 height 141
click at [50, 133] on button "KYC" at bounding box center [53, 132] width 64 height 13
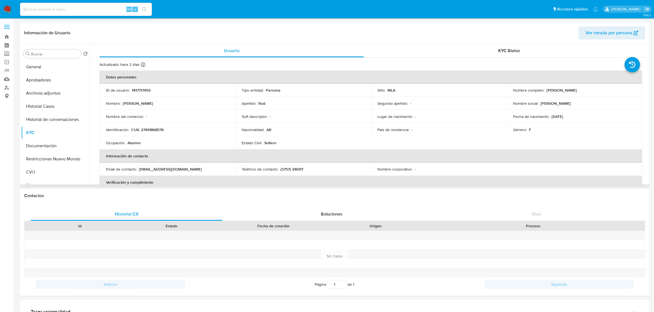
click at [153, 131] on p "CUIL 27491868576" at bounding box center [147, 129] width 32 height 5
copy p "27491868576"
click at [41, 81] on button "Aprobadores" at bounding box center [53, 80] width 64 height 13
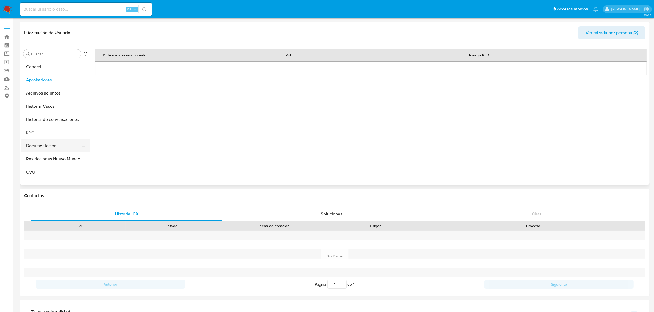
click at [47, 143] on button "Documentación" at bounding box center [53, 145] width 64 height 13
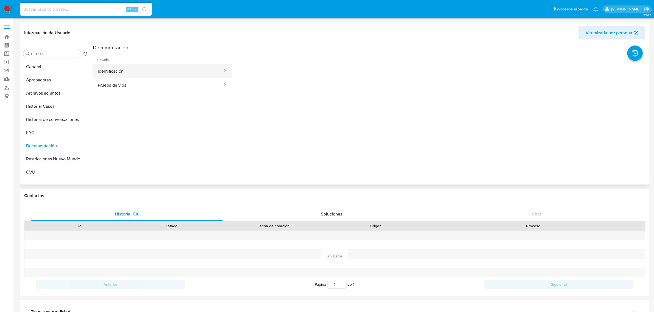
click at [163, 72] on button "Identificación" at bounding box center [158, 71] width 130 height 14
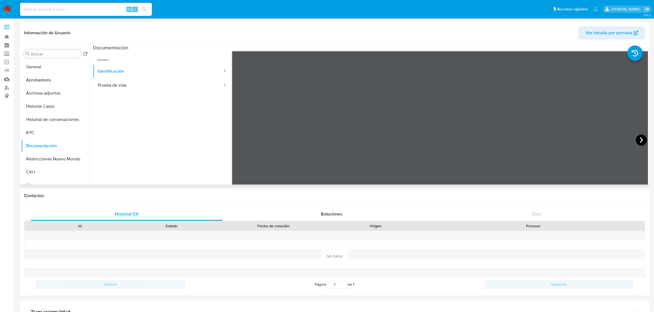
click at [637, 144] on icon at bounding box center [640, 140] width 11 height 11
click at [41, 132] on button "KYC" at bounding box center [53, 132] width 64 height 13
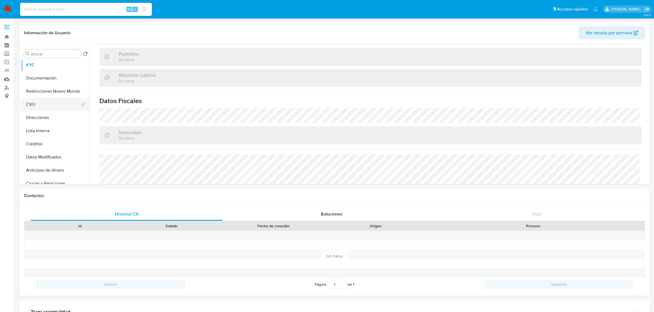
scroll to position [69, 0]
click at [46, 117] on button "Direcciones" at bounding box center [53, 116] width 64 height 13
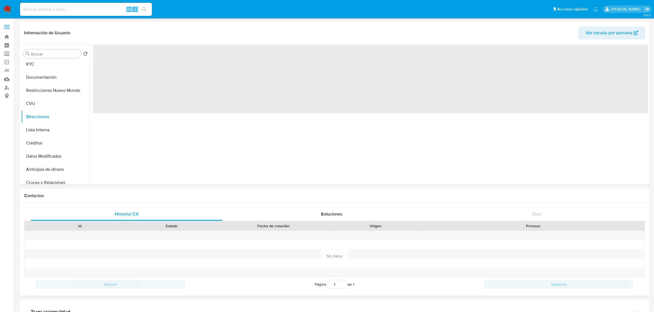
scroll to position [0, 0]
select select "10"
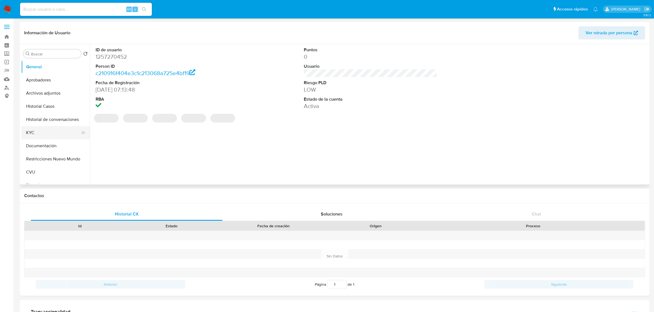
click at [43, 134] on button "KYC" at bounding box center [53, 132] width 64 height 13
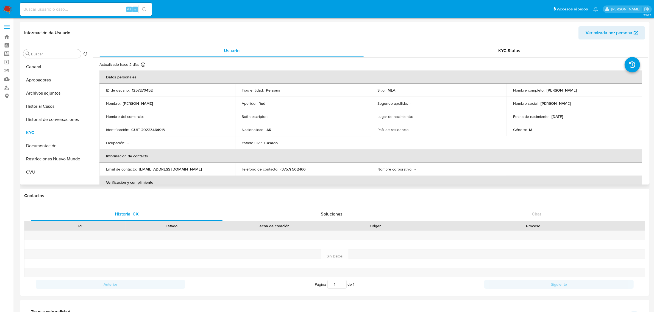
drag, startPoint x: 545, startPoint y: 91, endPoint x: 578, endPoint y: 92, distance: 33.2
click at [578, 92] on div "Nombre completo : [PERSON_NAME]" at bounding box center [574, 90] width 122 height 5
copy p "[PERSON_NAME]"
click at [150, 131] on p "CUIT 20223464913" at bounding box center [147, 129] width 33 height 5
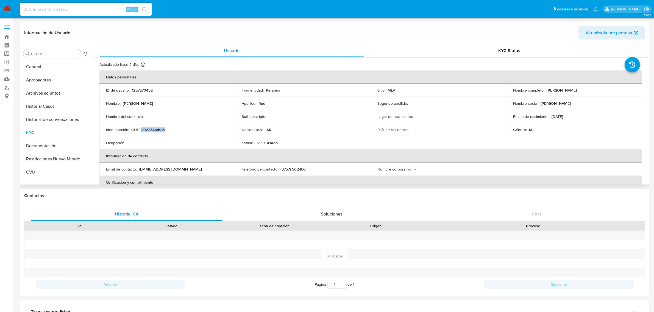
copy p "20223464913"
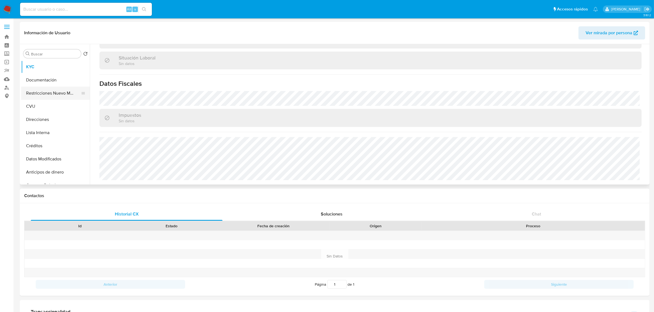
scroll to position [69, 0]
click at [45, 113] on button "Direcciones" at bounding box center [53, 116] width 64 height 13
